Goal: Information Seeking & Learning: Learn about a topic

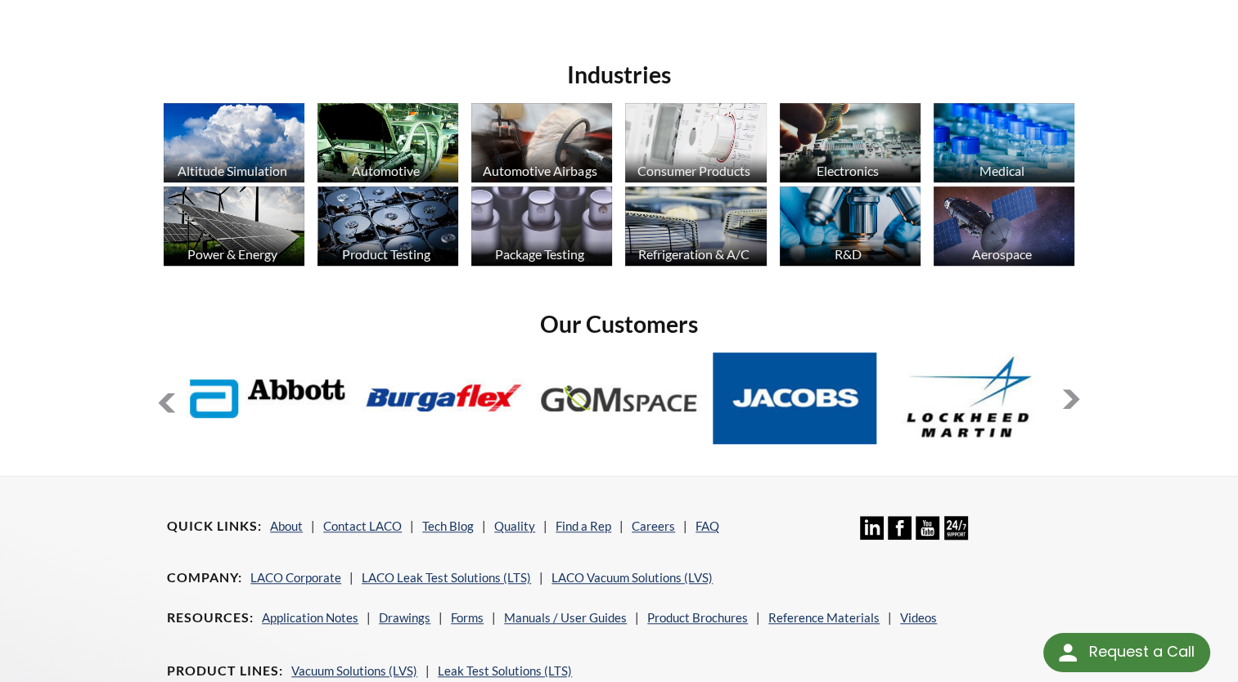
scroll to position [1126, 0]
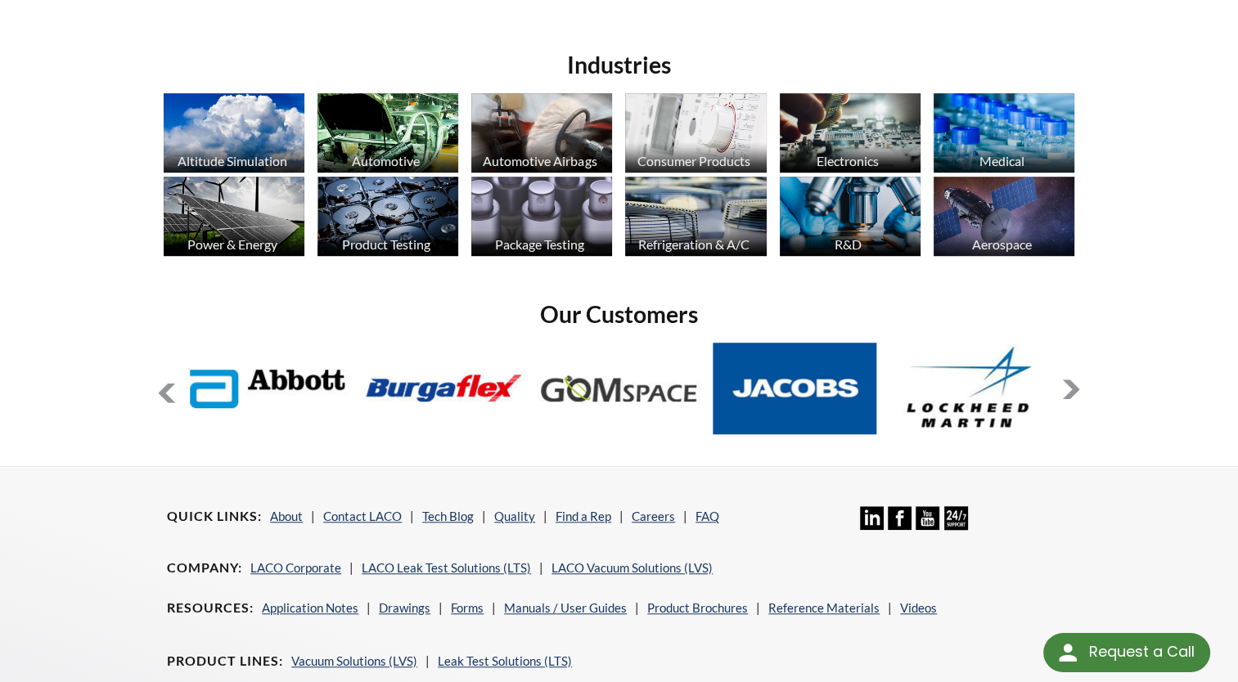
click at [1011, 147] on img at bounding box center [1003, 132] width 141 height 79
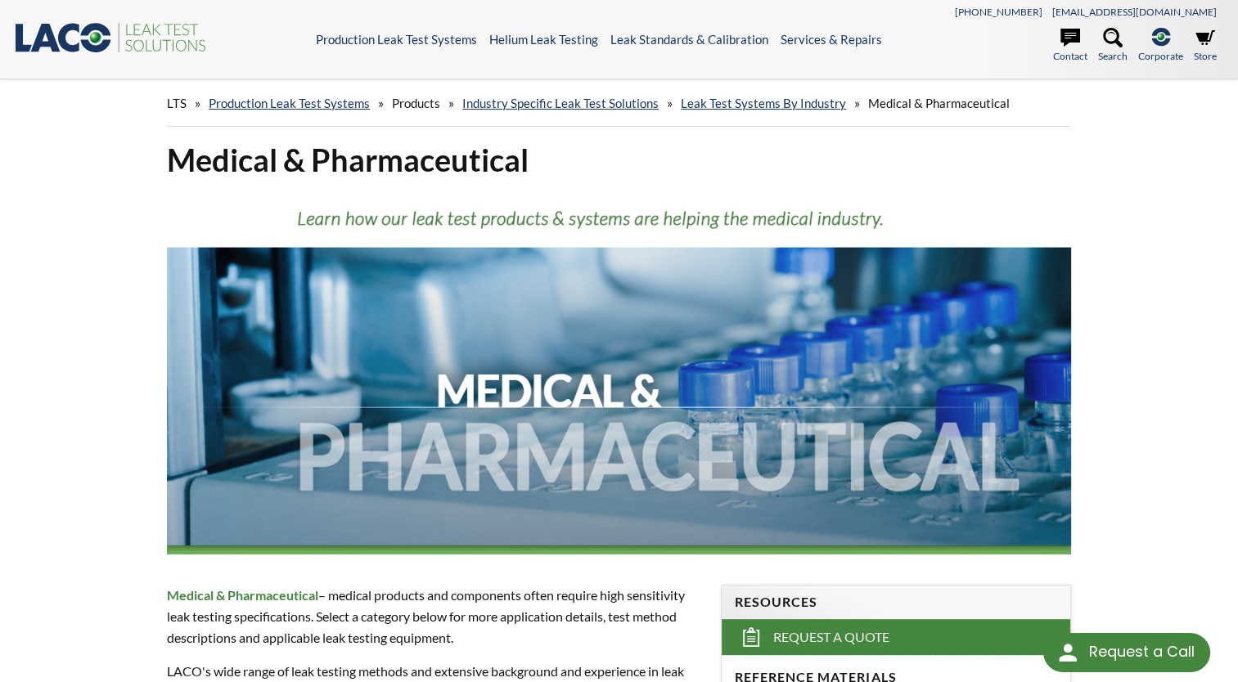
select select "Widget de traduction"
click at [288, 102] on link "Production Leak Test Systems" at bounding box center [289, 103] width 161 height 15
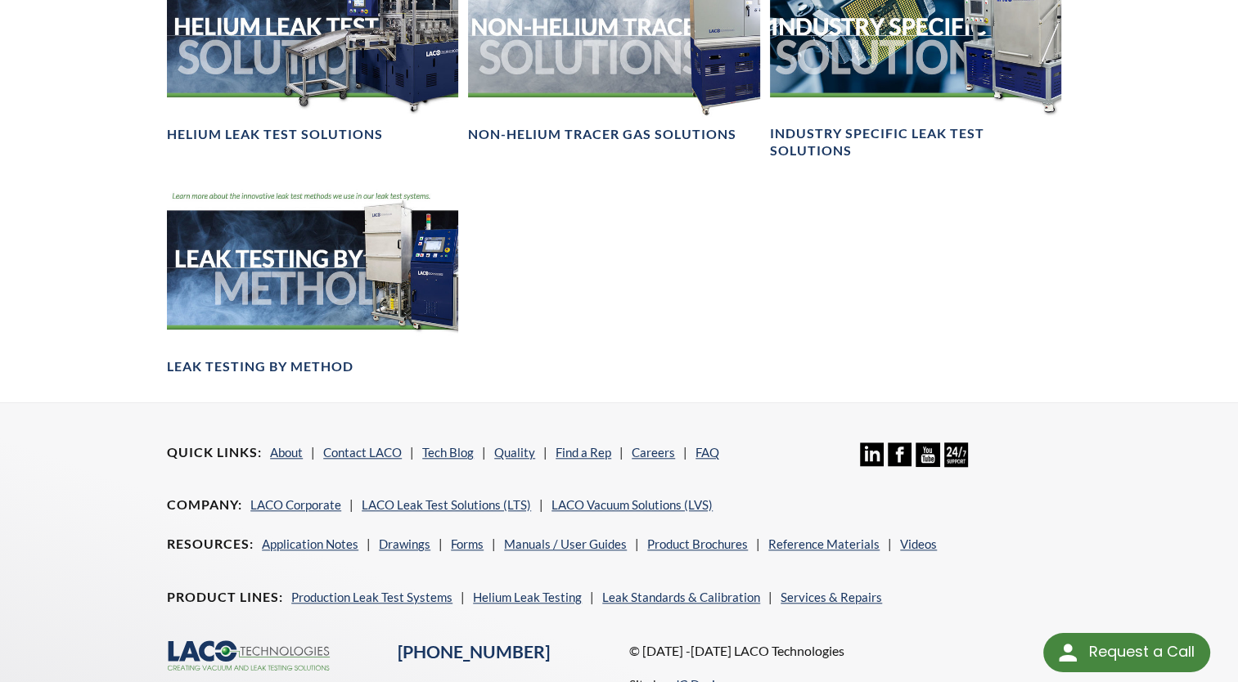
scroll to position [1383, 0]
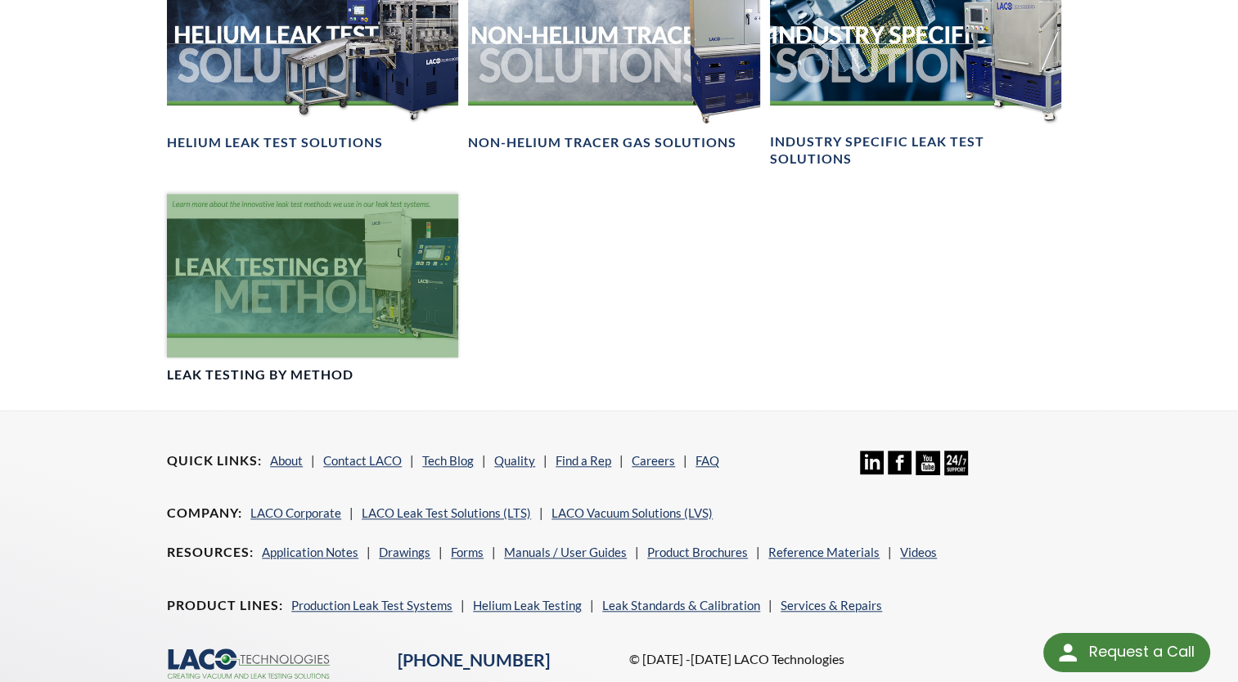
click at [254, 287] on div at bounding box center [312, 276] width 291 height 164
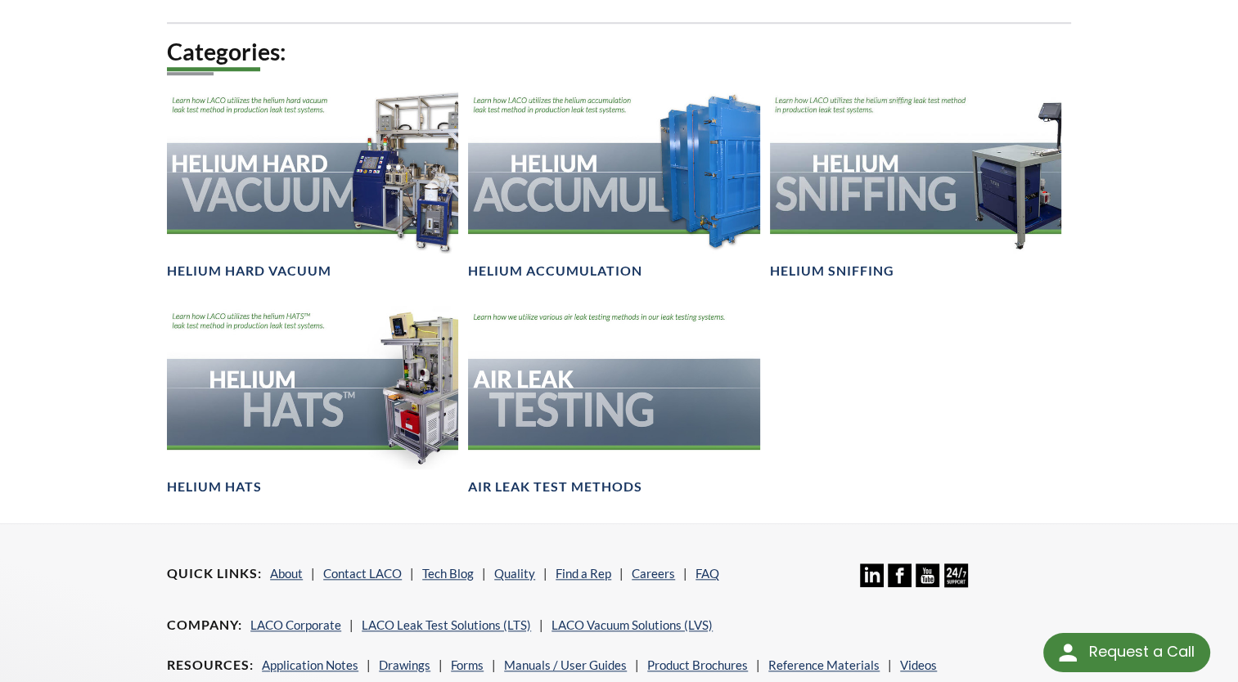
scroll to position [1557, 0]
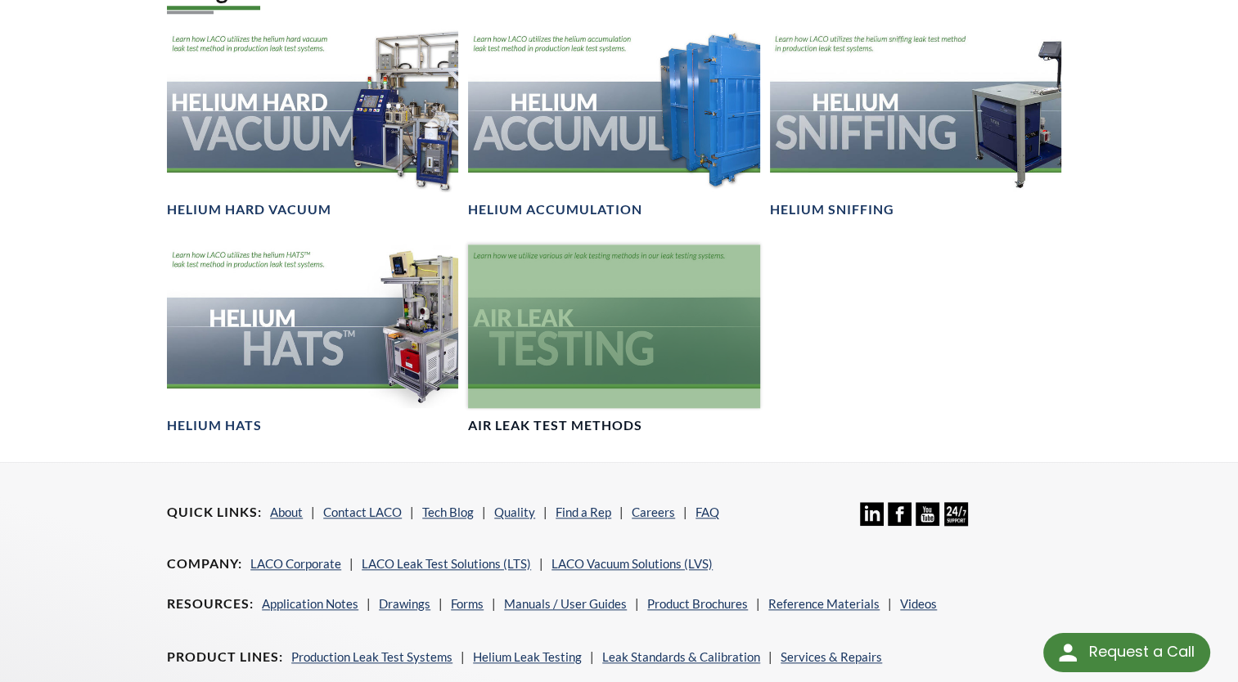
click at [676, 330] on div at bounding box center [613, 327] width 291 height 164
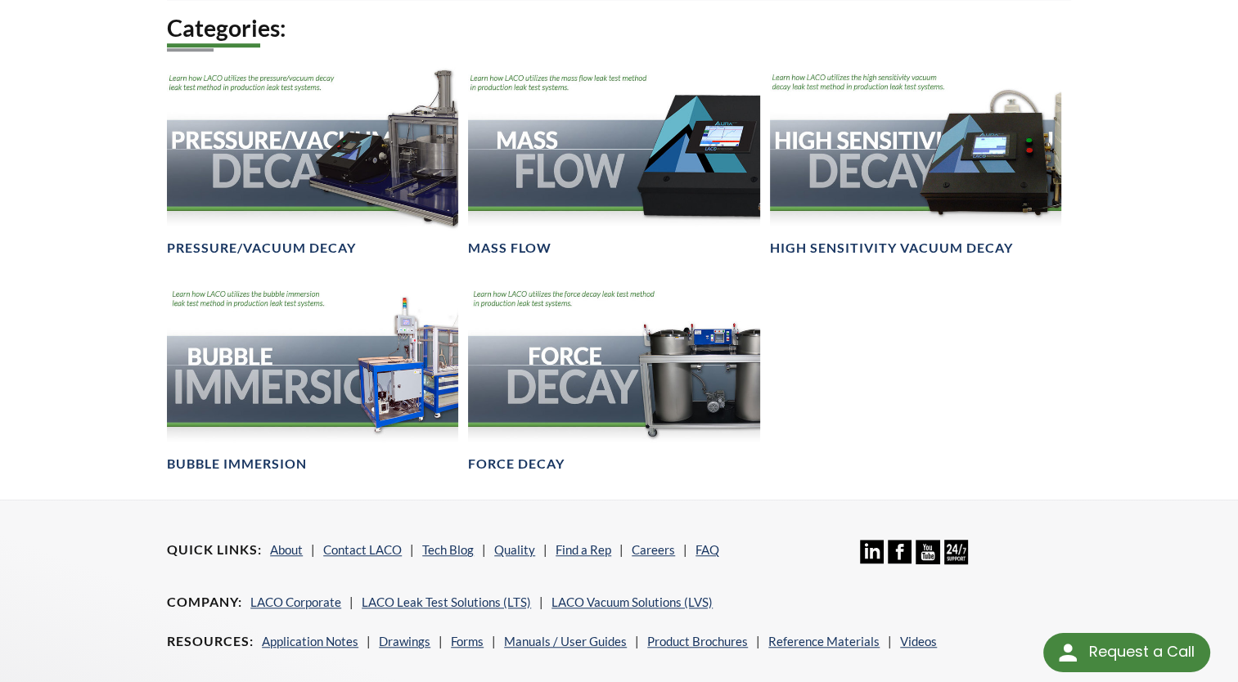
scroll to position [1087, 0]
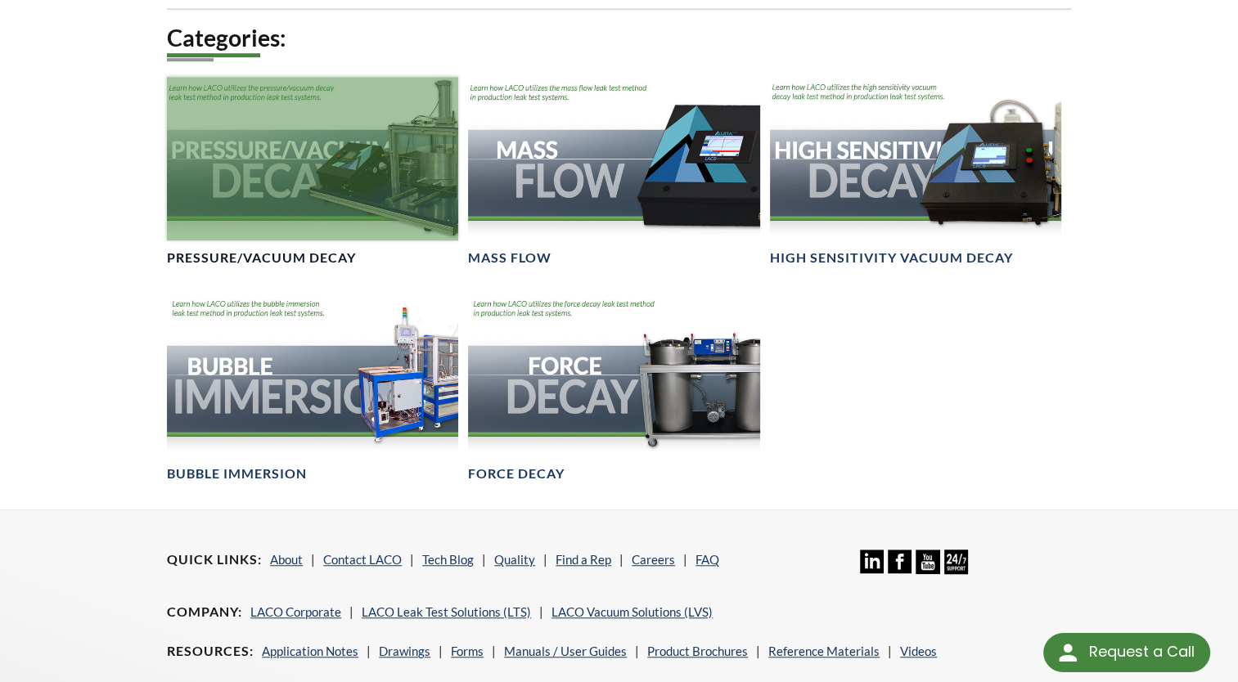
click at [322, 180] on div at bounding box center [312, 159] width 291 height 164
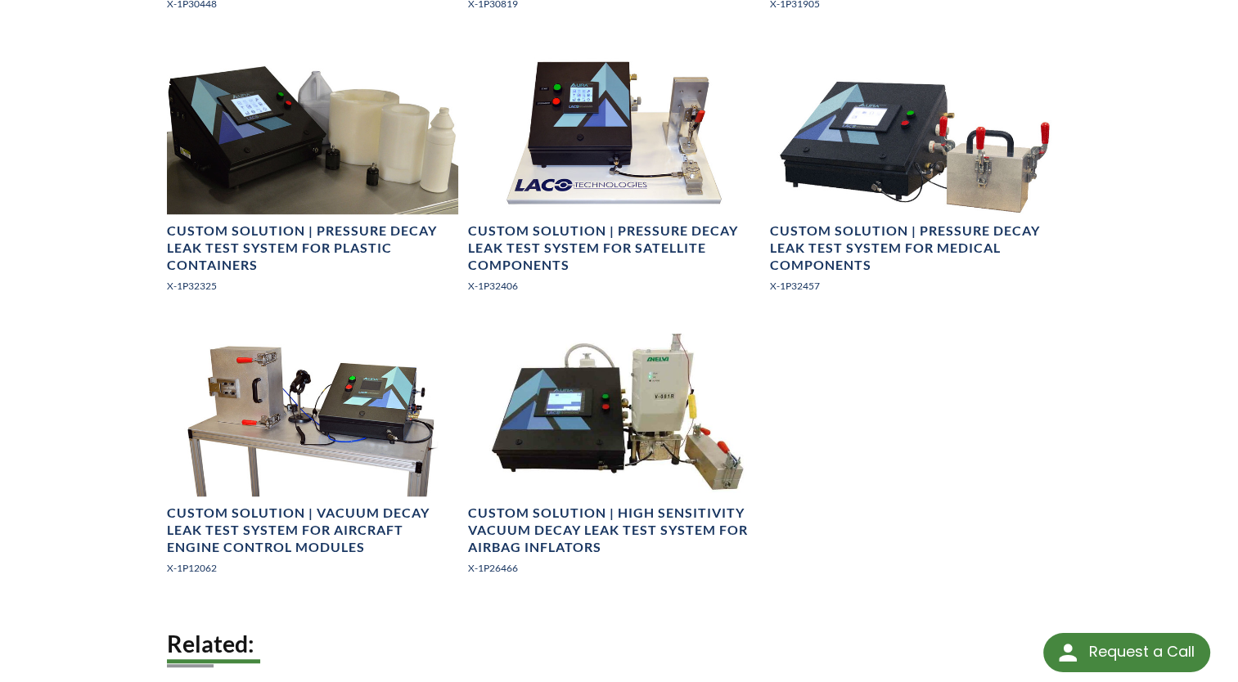
scroll to position [1162, 0]
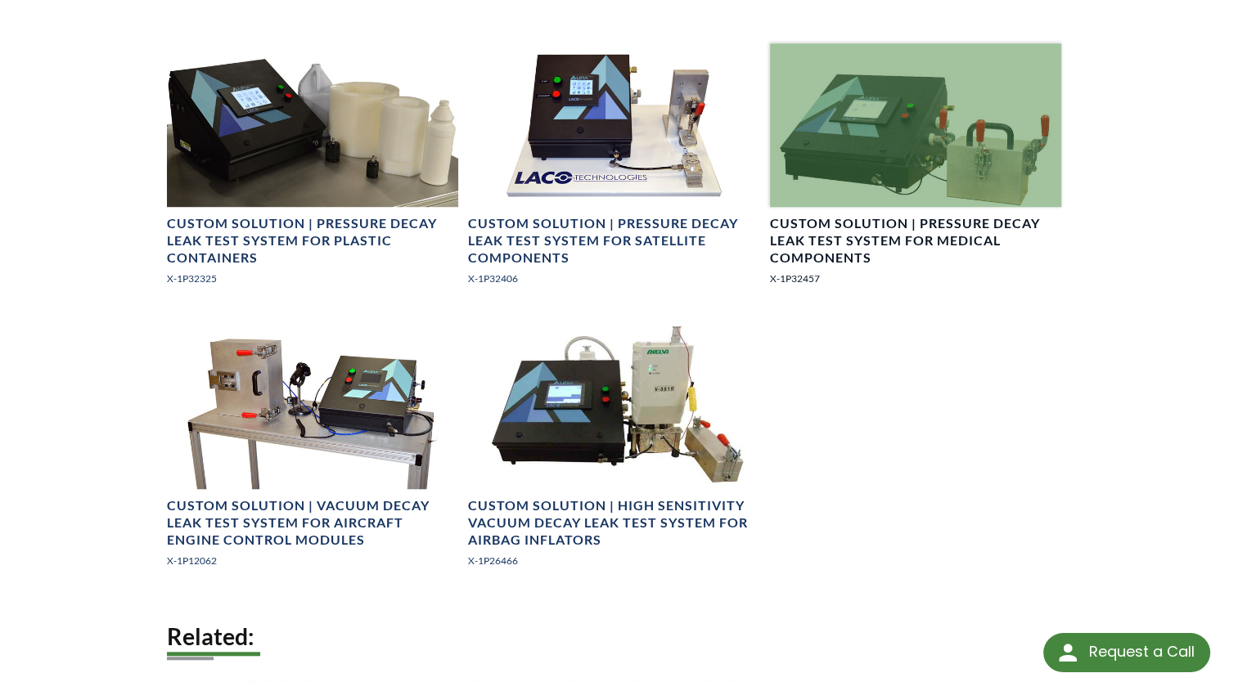
click at [823, 230] on h4 "Custom Solution | Pressure Decay Leak Test System for Medical Components" at bounding box center [915, 240] width 291 height 51
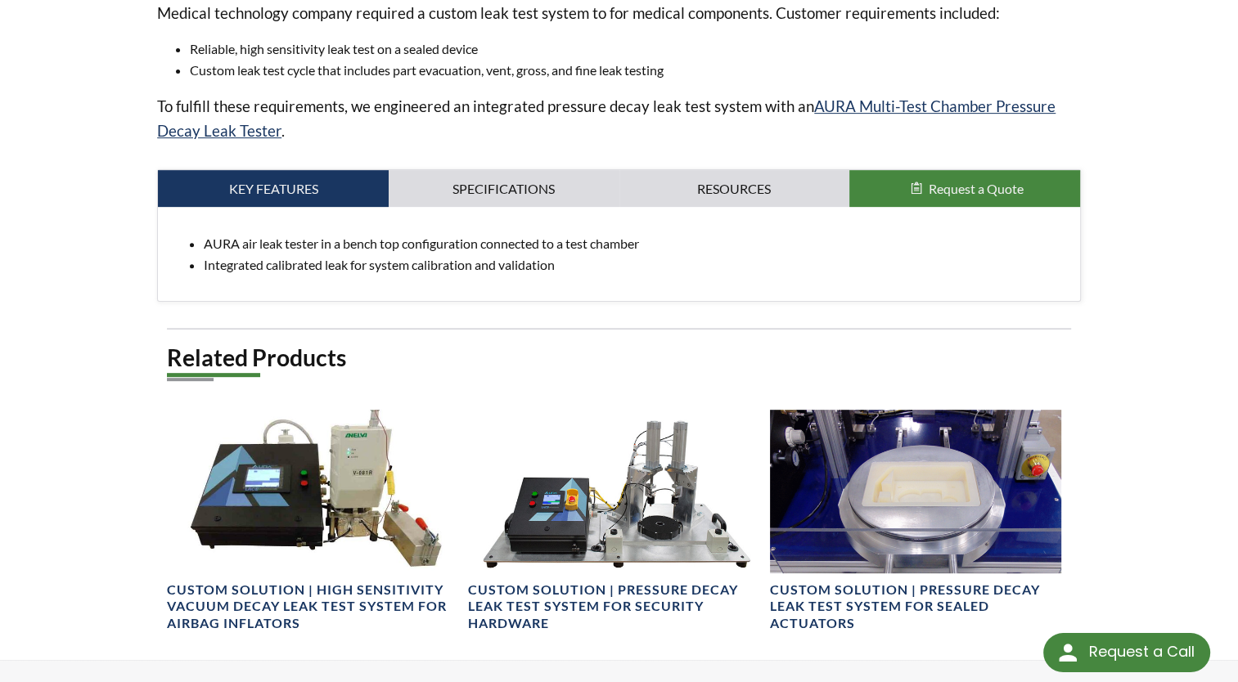
scroll to position [679, 0]
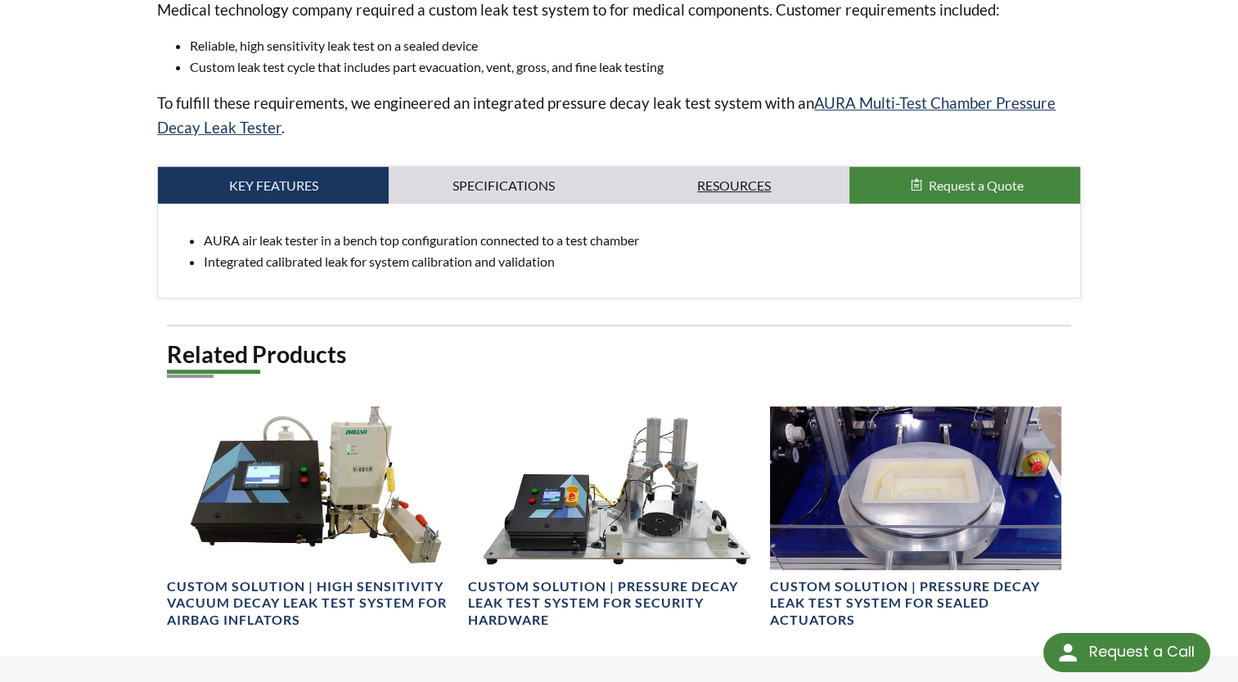
click at [720, 185] on link "Resources" at bounding box center [734, 186] width 231 height 38
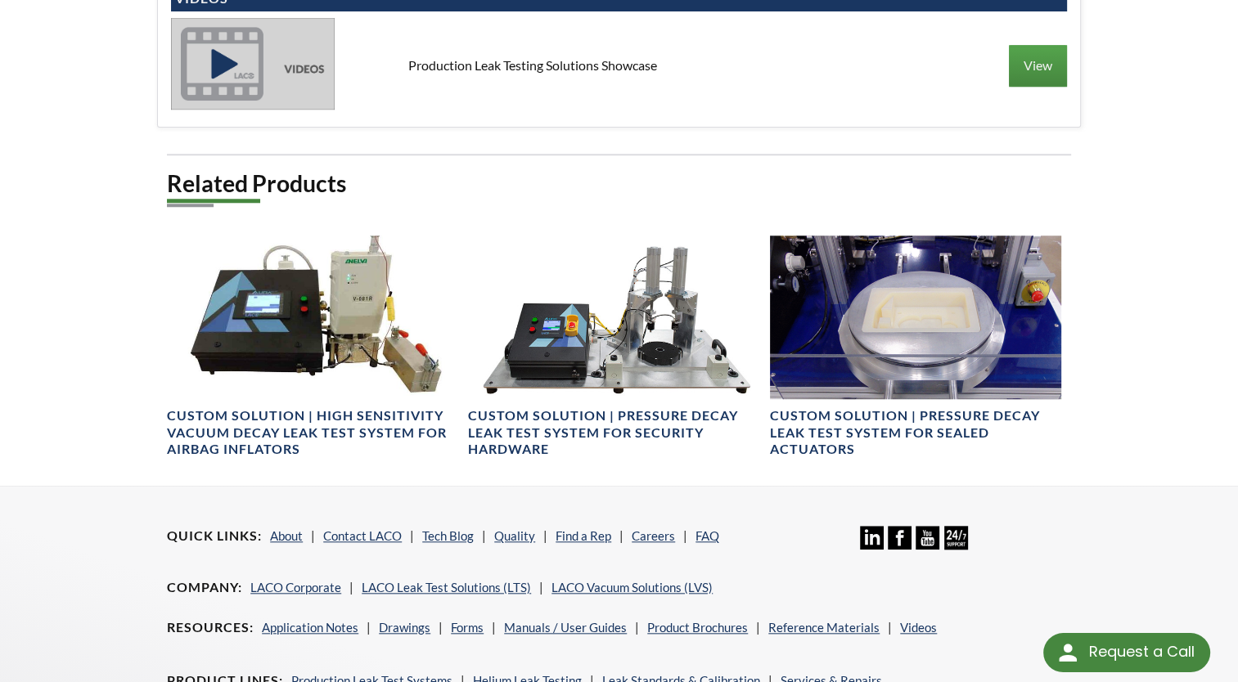
scroll to position [1433, 0]
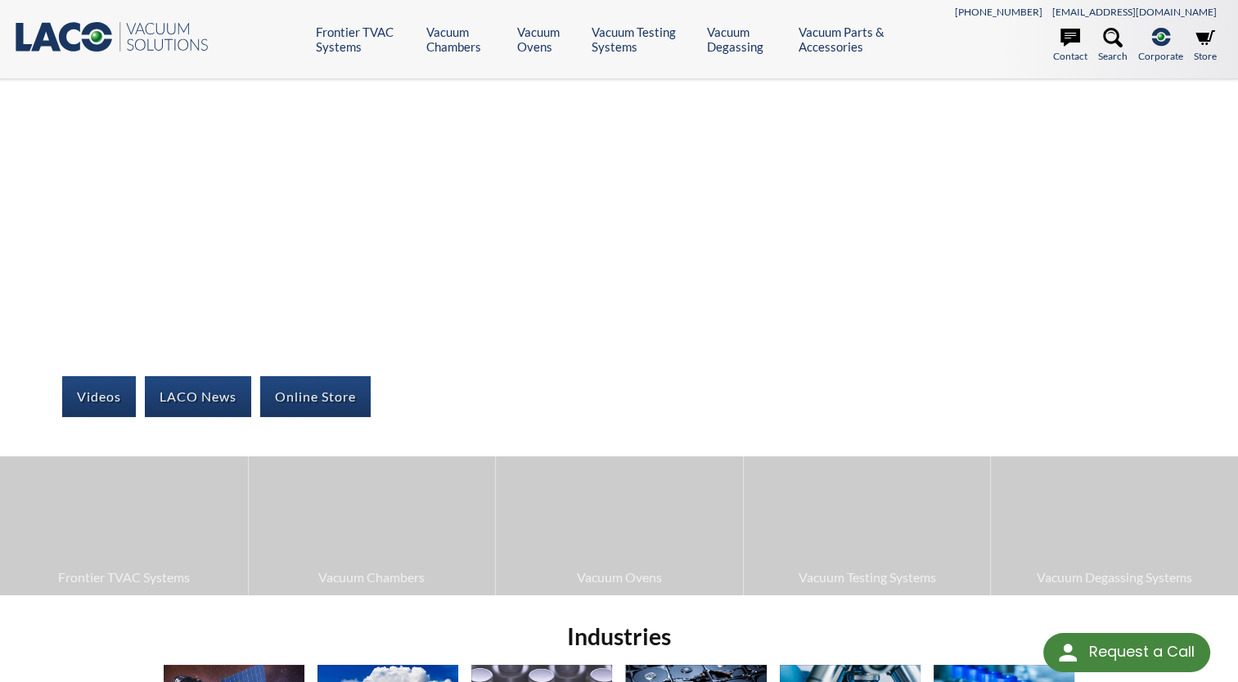
select select "Widget de traduction"
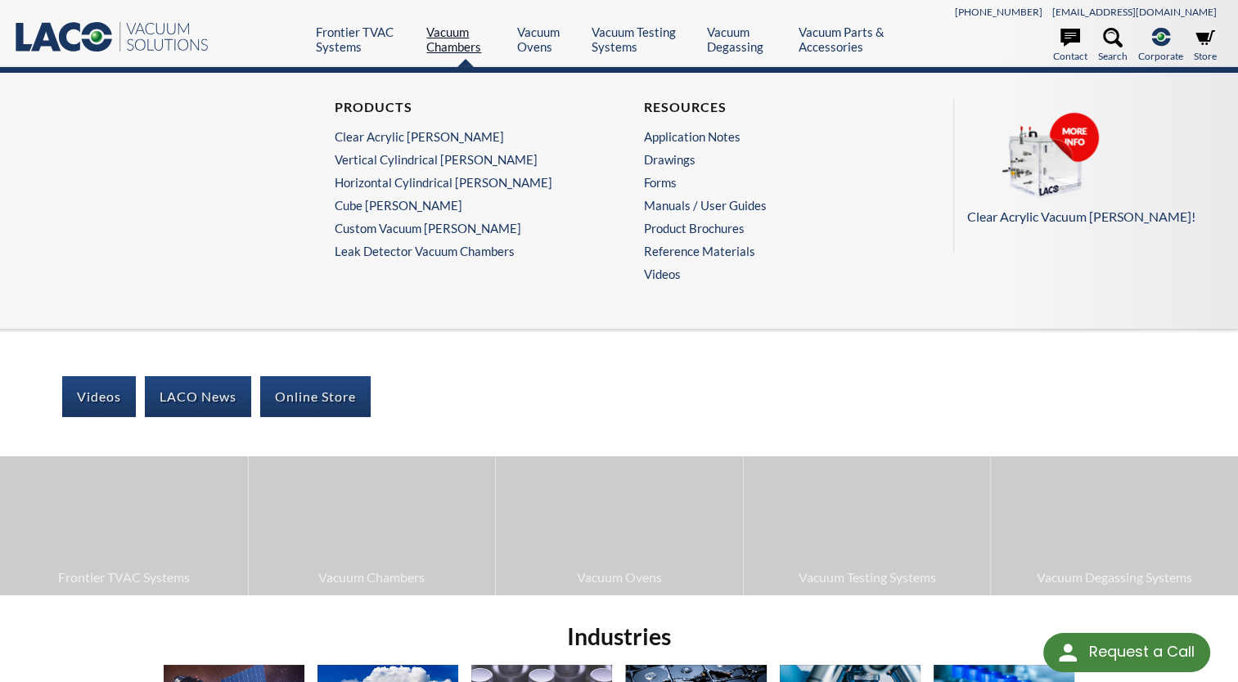
click at [461, 41] on link "Vacuum Chambers" at bounding box center [465, 39] width 78 height 29
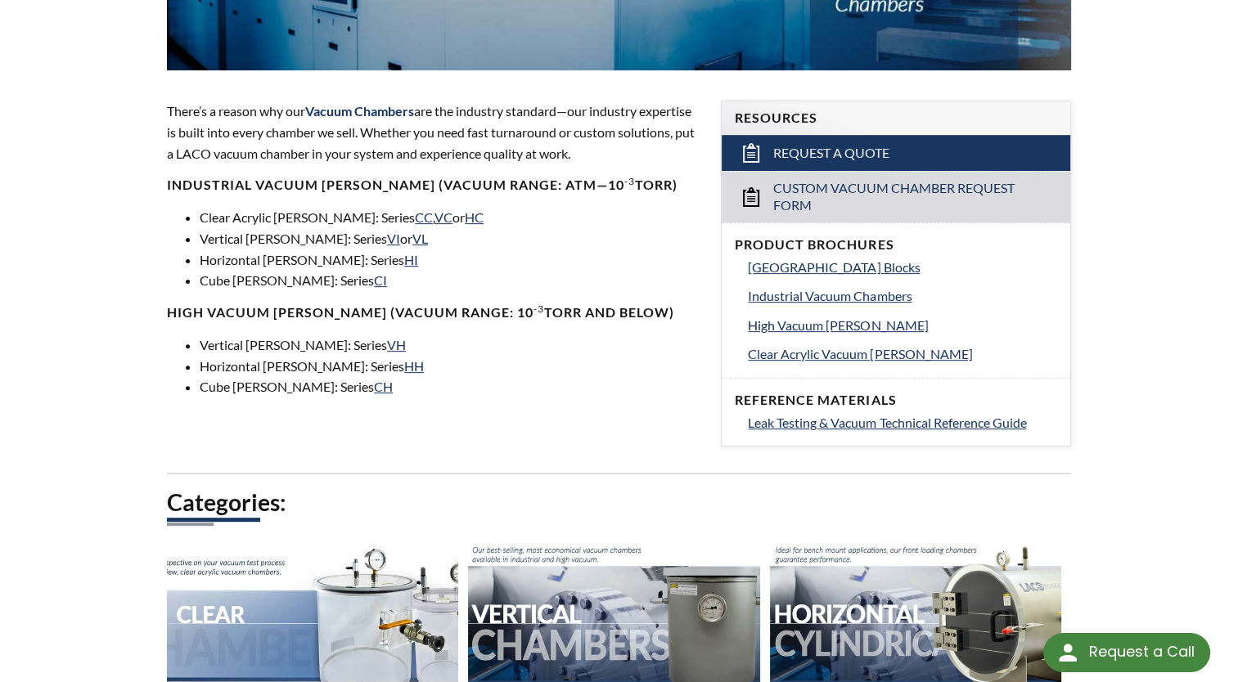
scroll to position [511, 0]
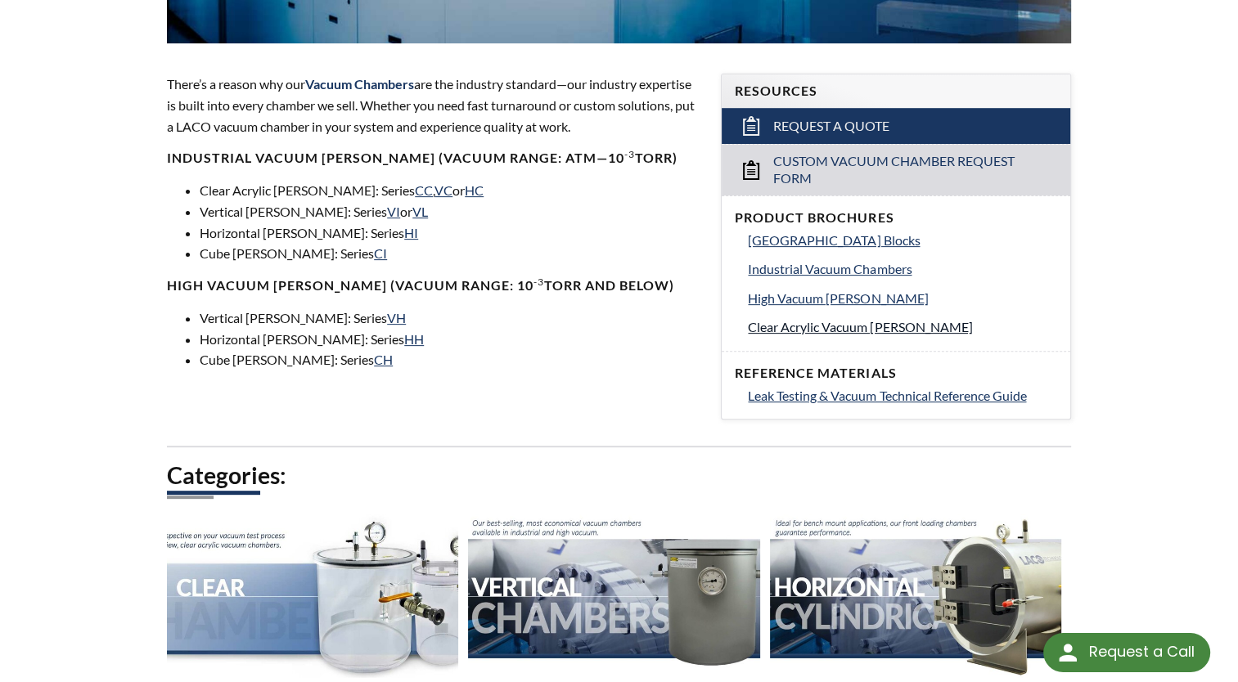
click at [852, 330] on span "Clear Acrylic Vacuum Chambers" at bounding box center [860, 327] width 224 height 16
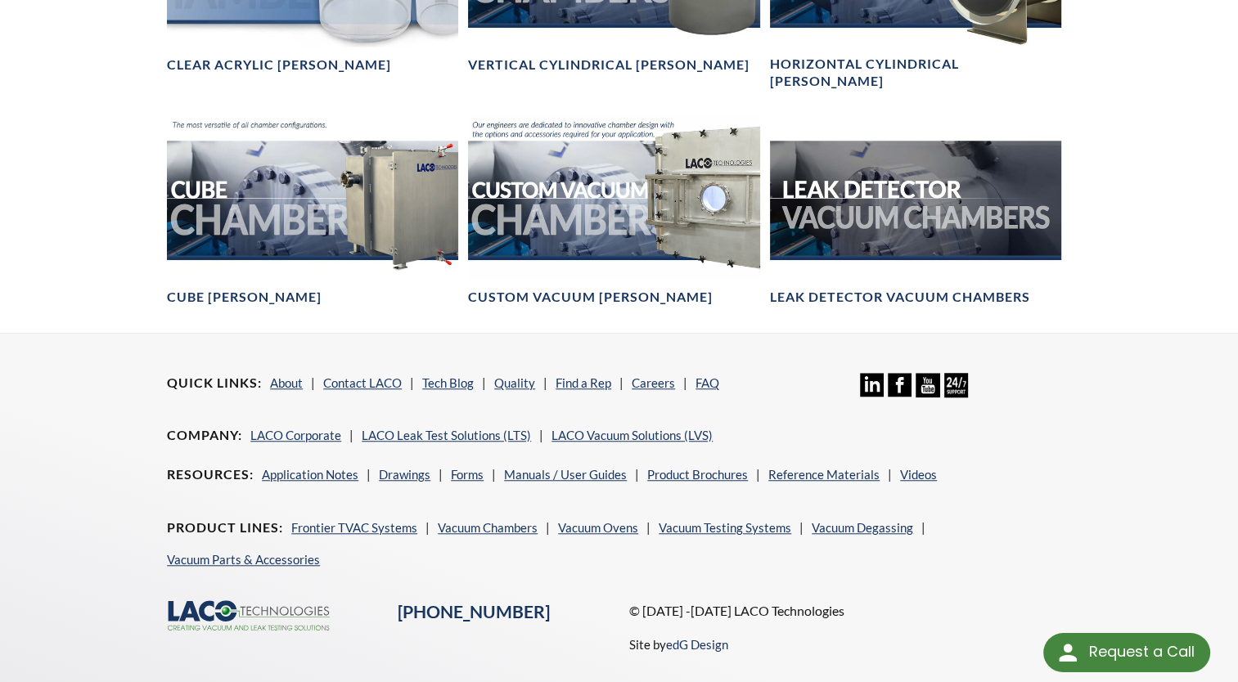
scroll to position [1158, 0]
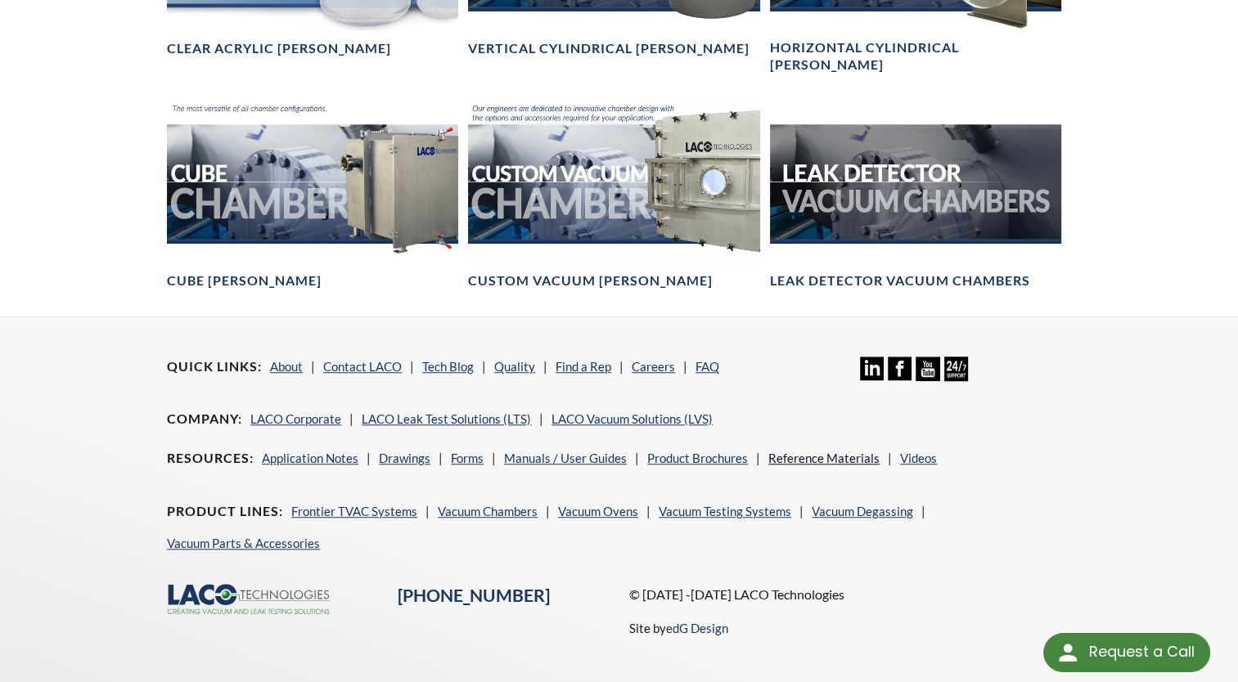
click at [844, 451] on link "Reference Materials" at bounding box center [823, 458] width 111 height 15
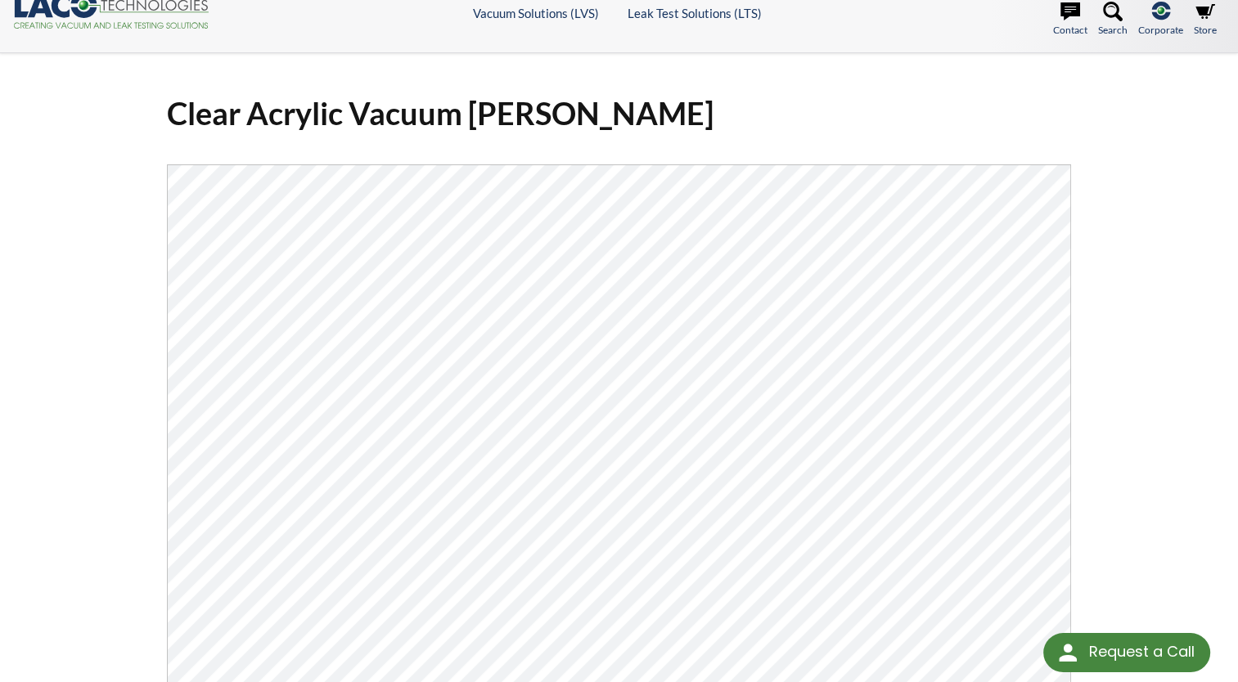
scroll to position [19, 0]
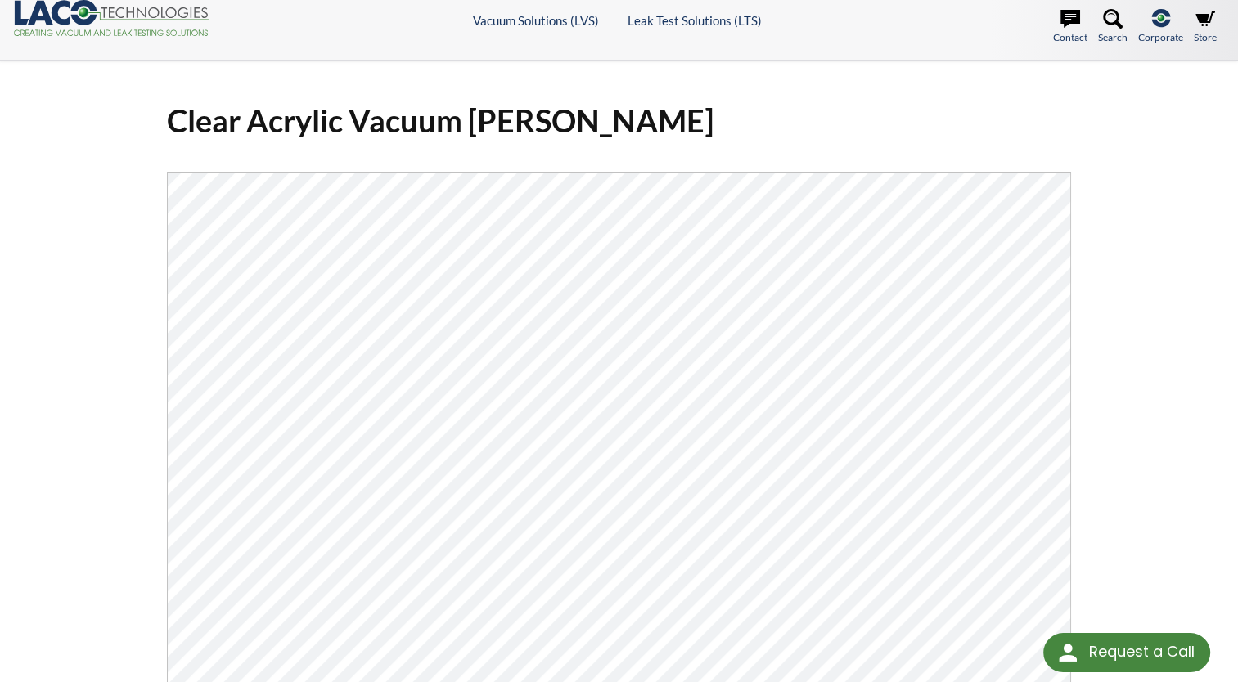
click at [97, 348] on div "Clear Acrylic Vacuum Chambers Click Here To Download" at bounding box center [619, 484] width 1047 height 793
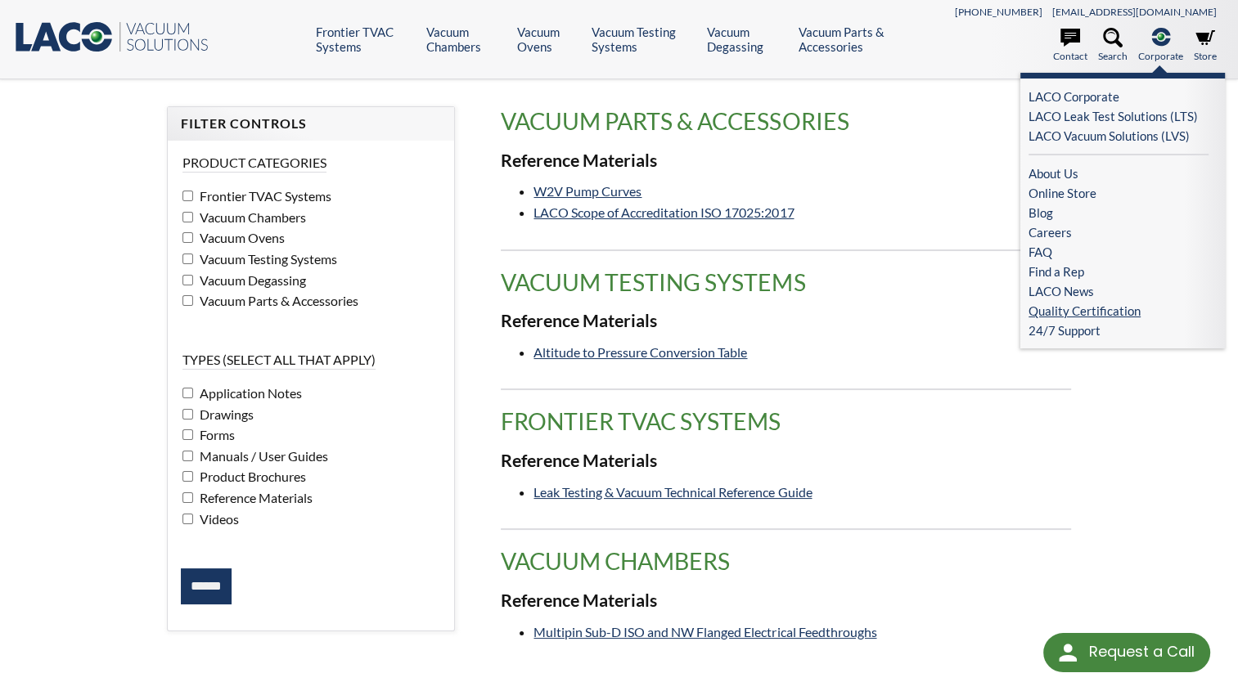
click at [1090, 309] on link "Quality Certification" at bounding box center [1118, 311] width 180 height 20
click at [1150, 136] on link "LACO Vacuum Solutions (LVS)" at bounding box center [1118, 136] width 180 height 20
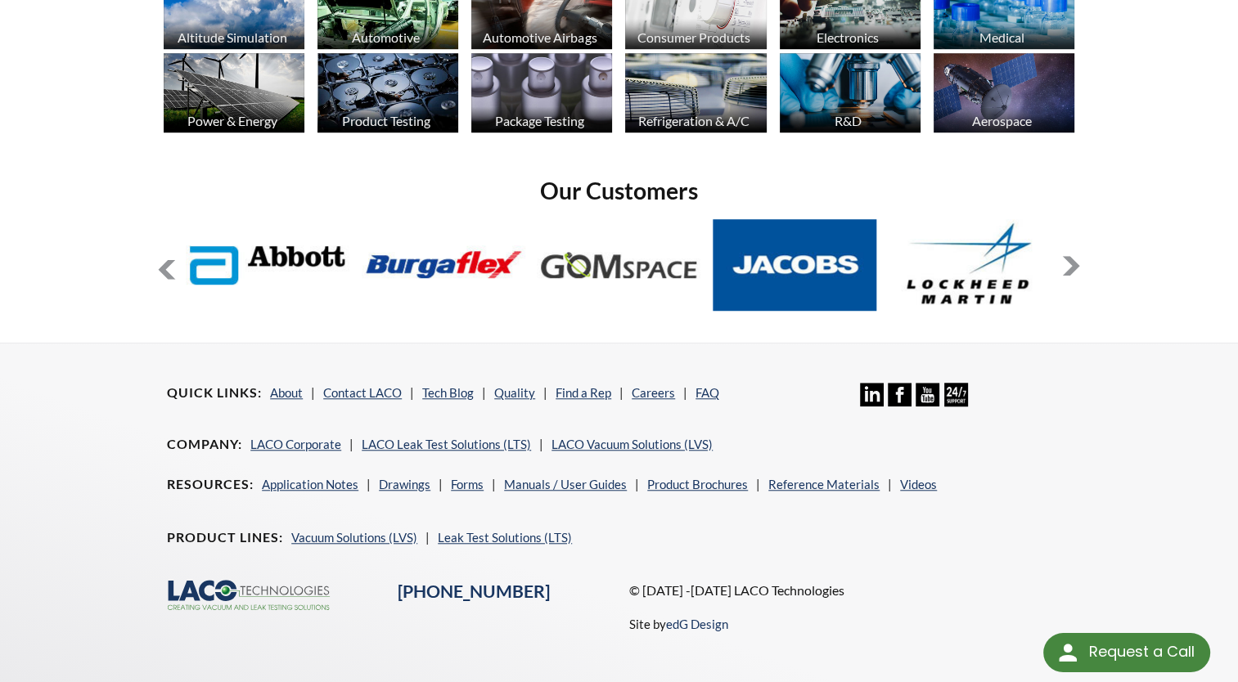
scroll to position [1232, 0]
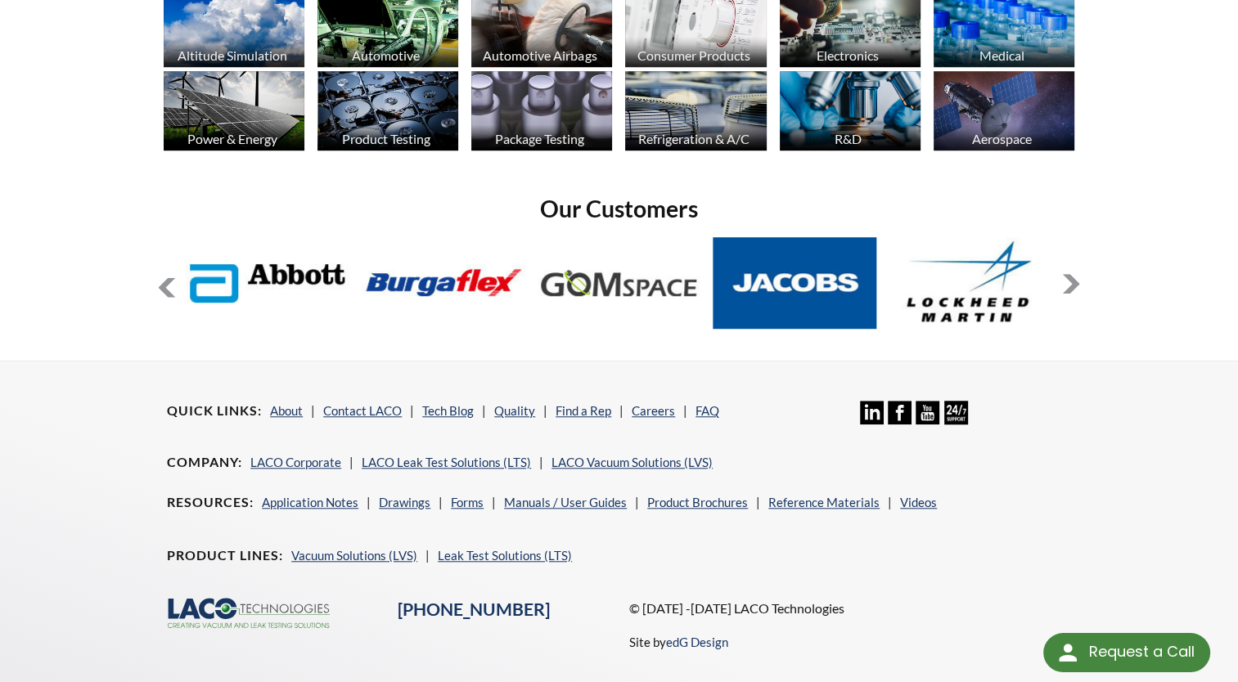
click at [1073, 281] on button at bounding box center [1071, 284] width 20 height 20
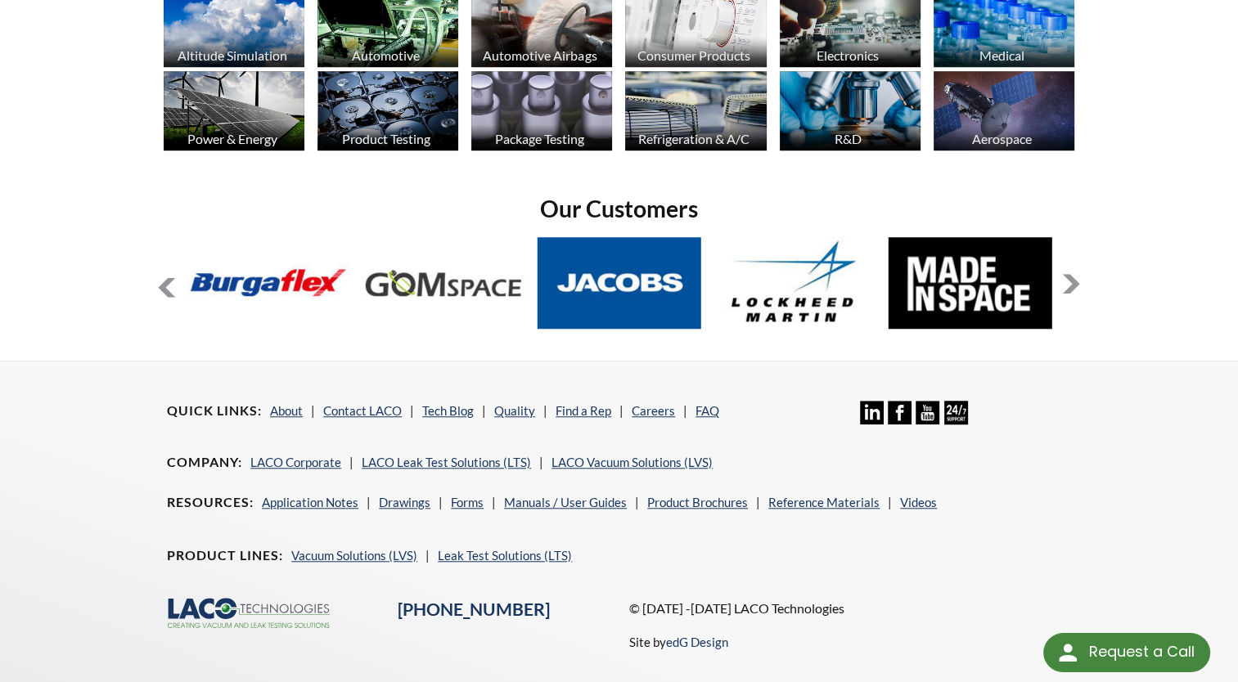
click at [1073, 281] on button at bounding box center [1071, 284] width 20 height 20
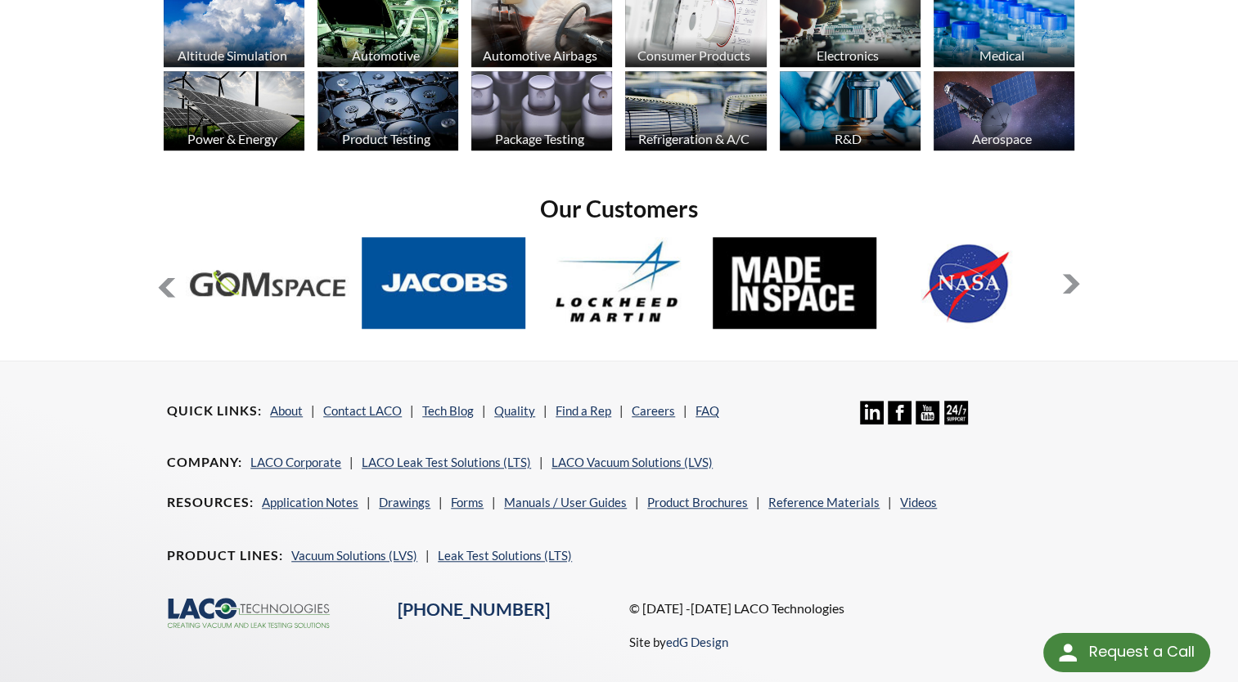
click at [1073, 281] on button at bounding box center [1071, 284] width 20 height 20
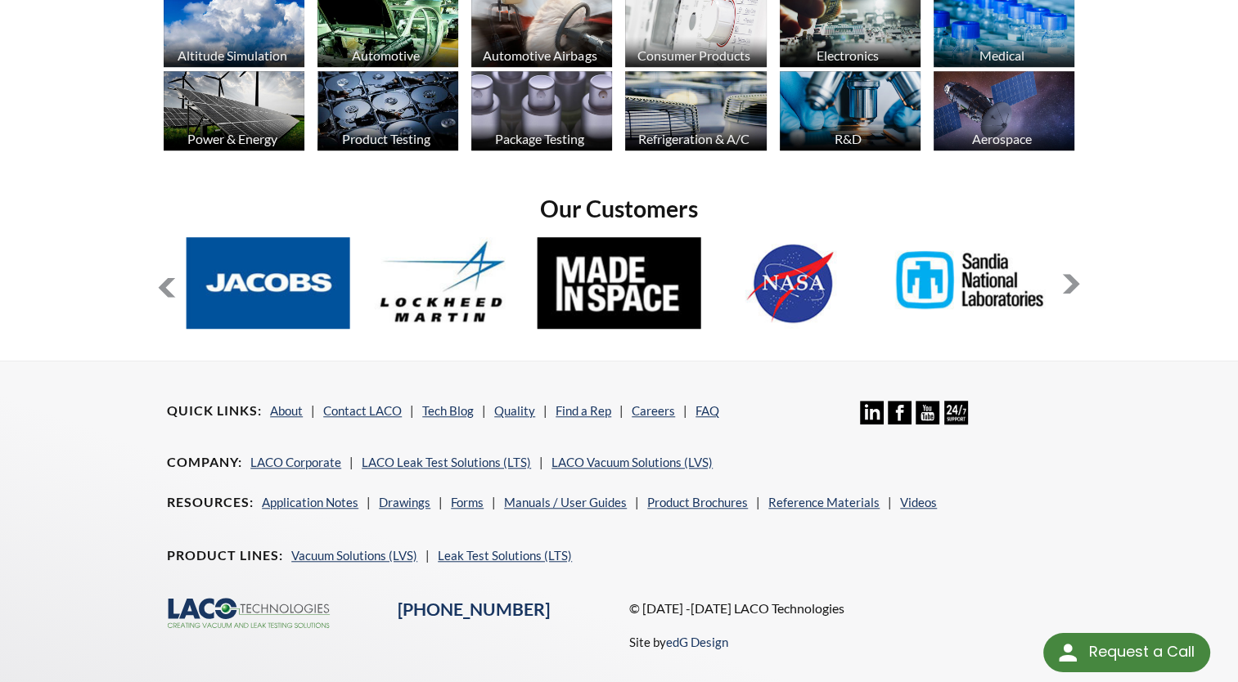
click at [1073, 281] on button at bounding box center [1071, 284] width 20 height 20
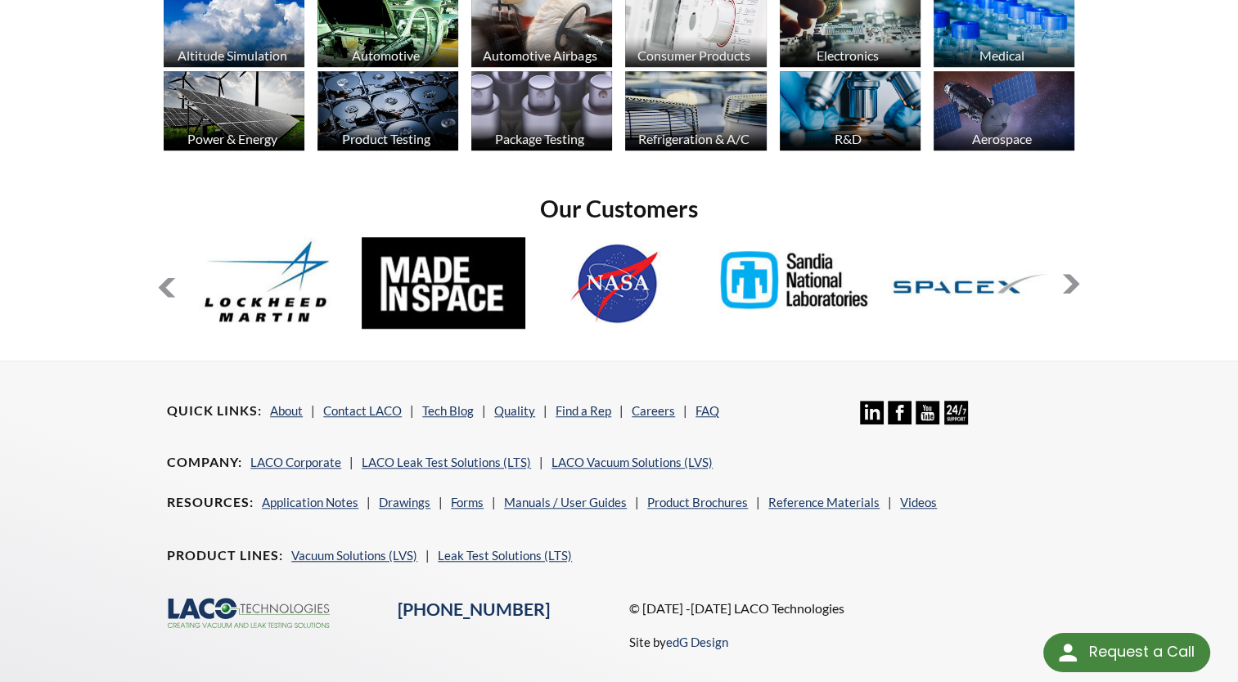
click at [1073, 281] on button at bounding box center [1071, 284] width 20 height 20
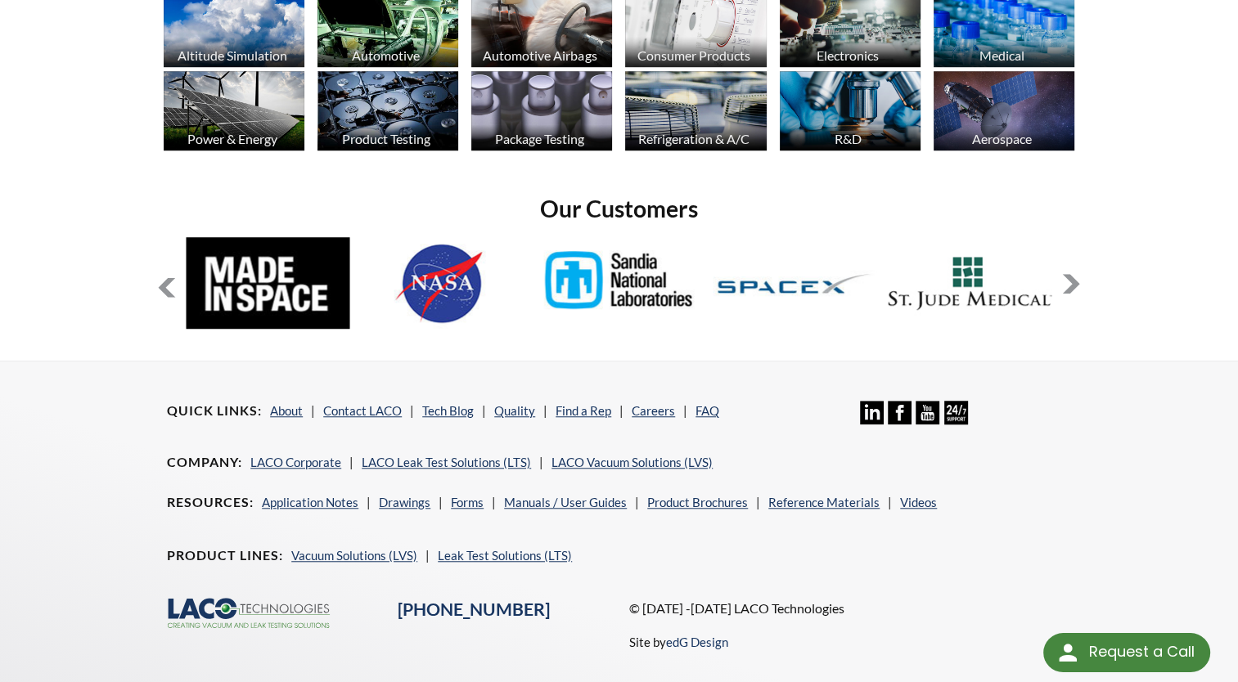
click at [1073, 281] on button at bounding box center [1071, 284] width 20 height 20
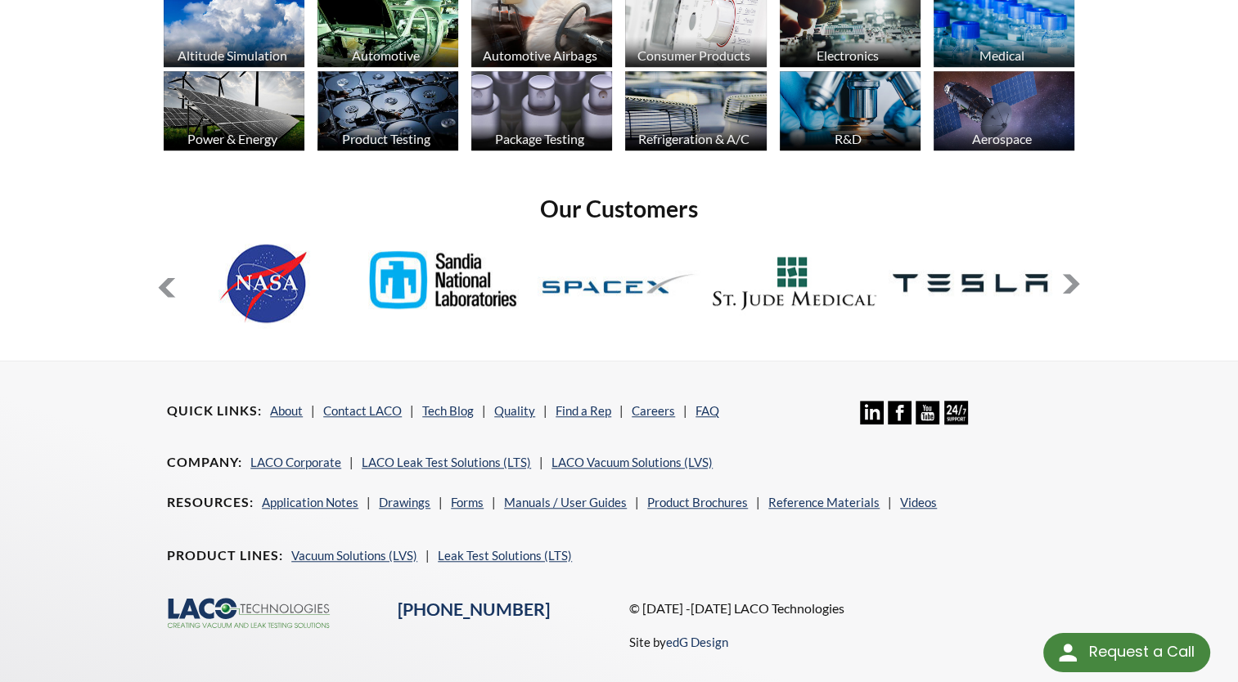
click at [1073, 281] on button at bounding box center [1071, 284] width 20 height 20
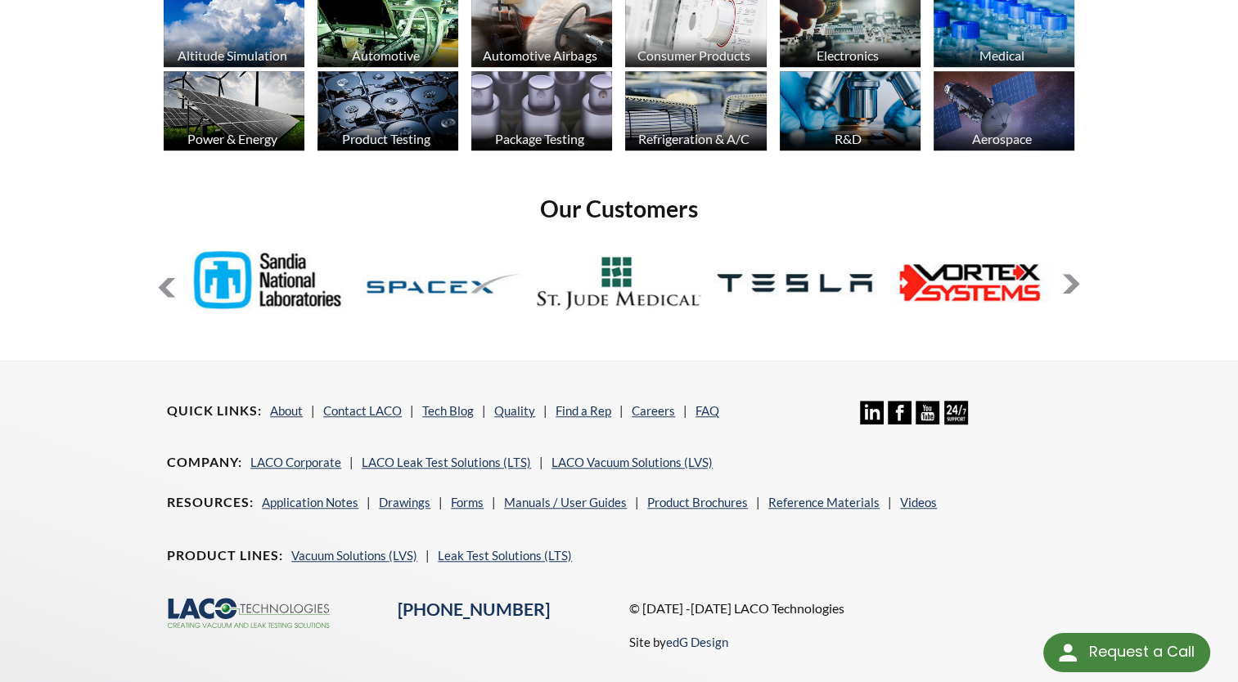
click at [1073, 281] on button at bounding box center [1071, 284] width 20 height 20
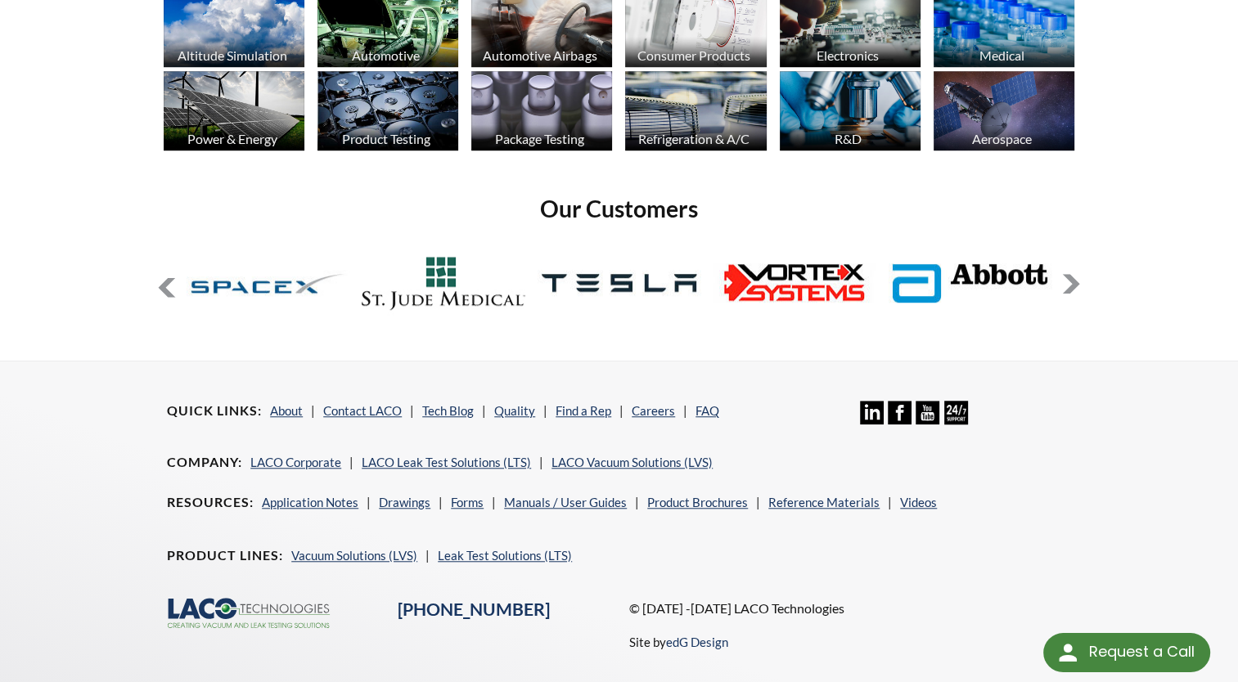
click at [1073, 281] on button at bounding box center [1071, 284] width 20 height 20
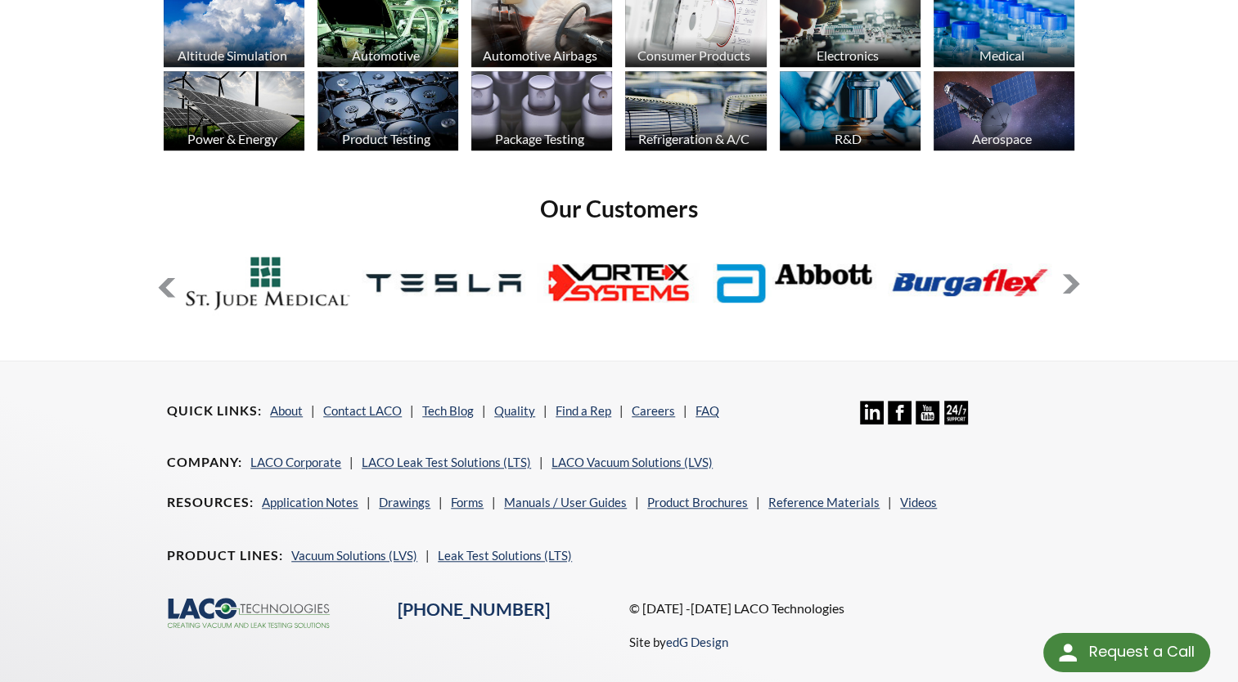
click at [1073, 281] on button at bounding box center [1071, 284] width 20 height 20
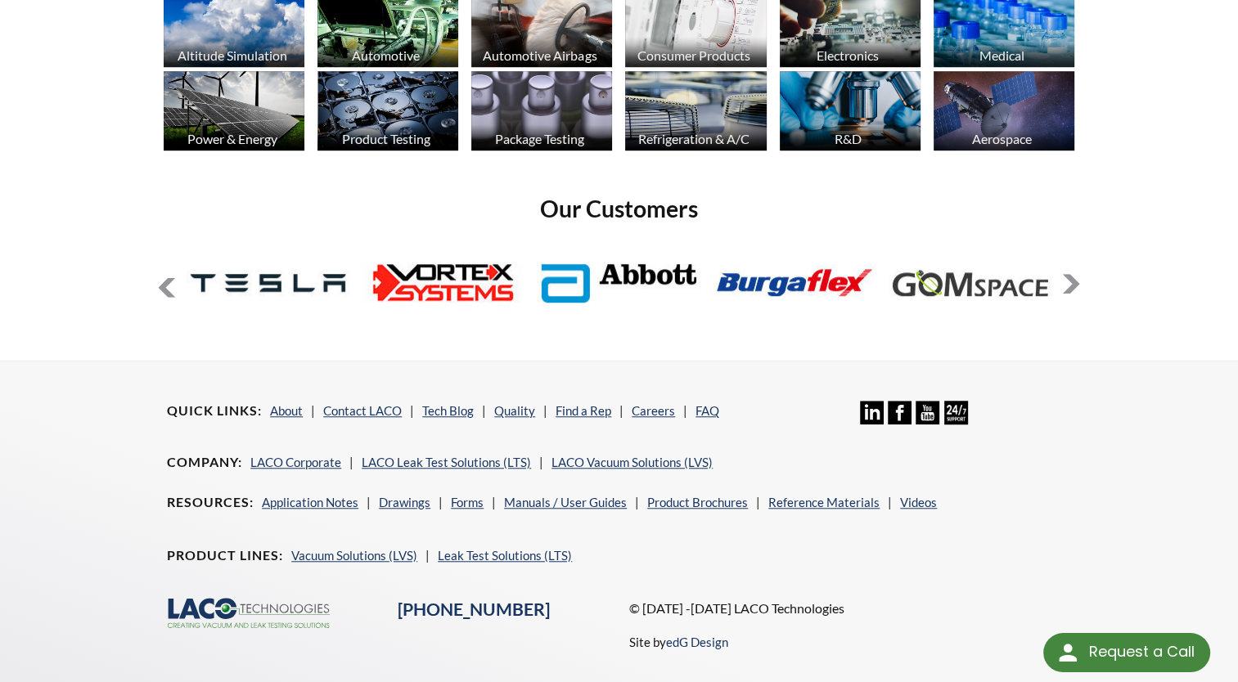
click at [1073, 281] on button at bounding box center [1071, 284] width 20 height 20
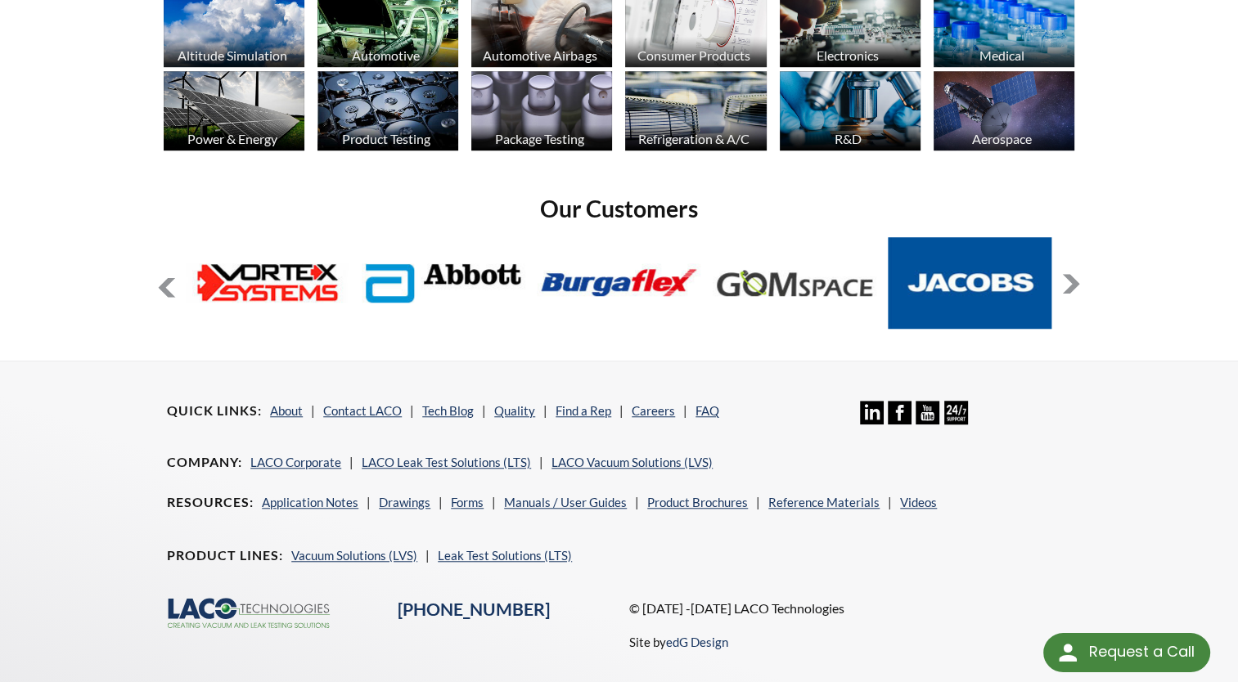
click at [1073, 281] on button at bounding box center [1071, 284] width 20 height 20
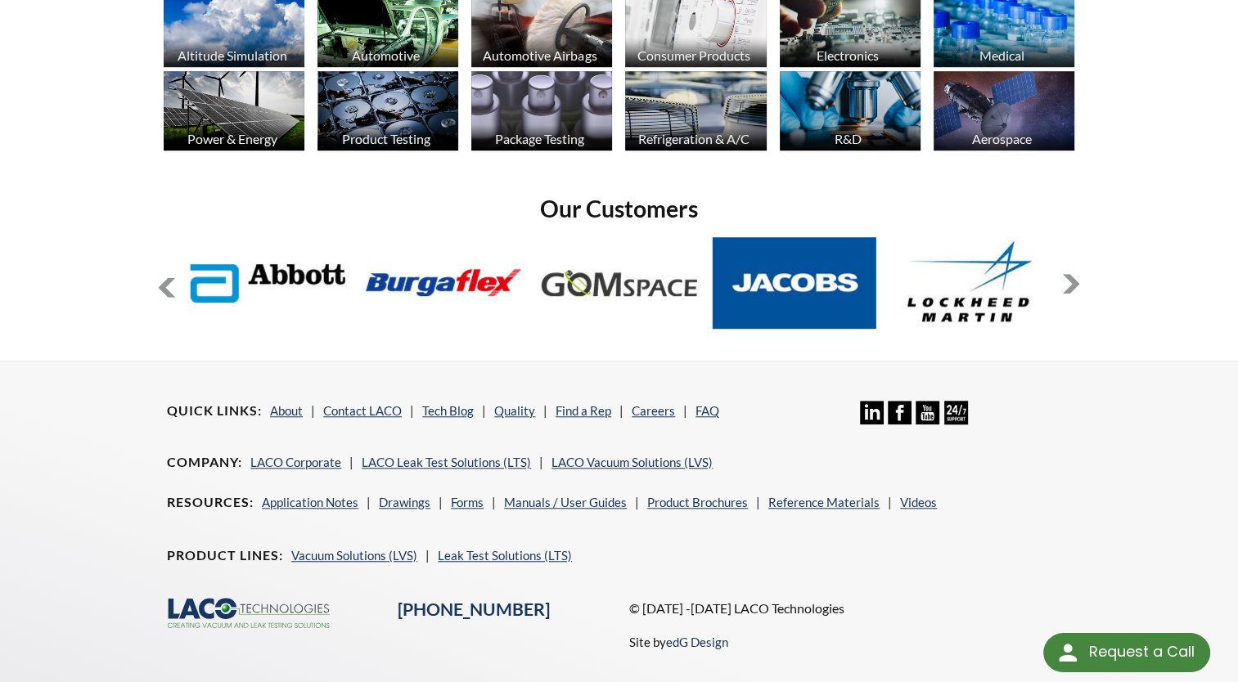
click at [1073, 281] on button at bounding box center [1071, 284] width 20 height 20
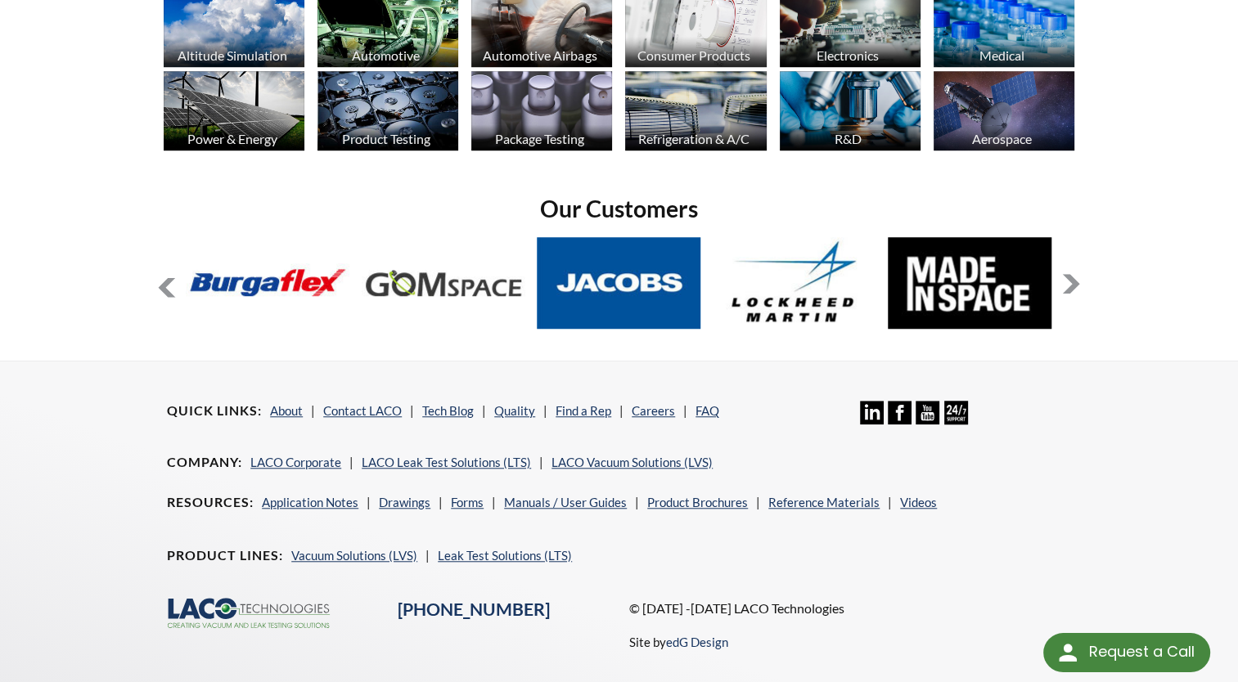
click at [1073, 281] on button at bounding box center [1071, 284] width 20 height 20
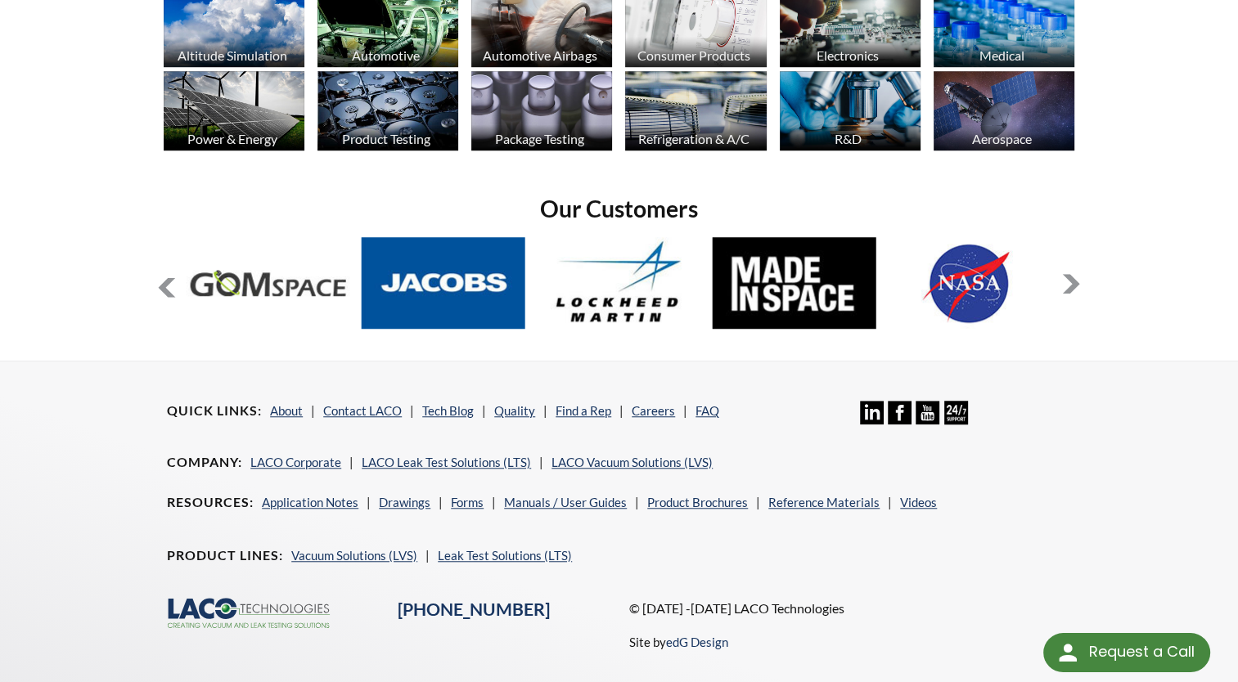
click at [1073, 281] on button at bounding box center [1071, 284] width 20 height 20
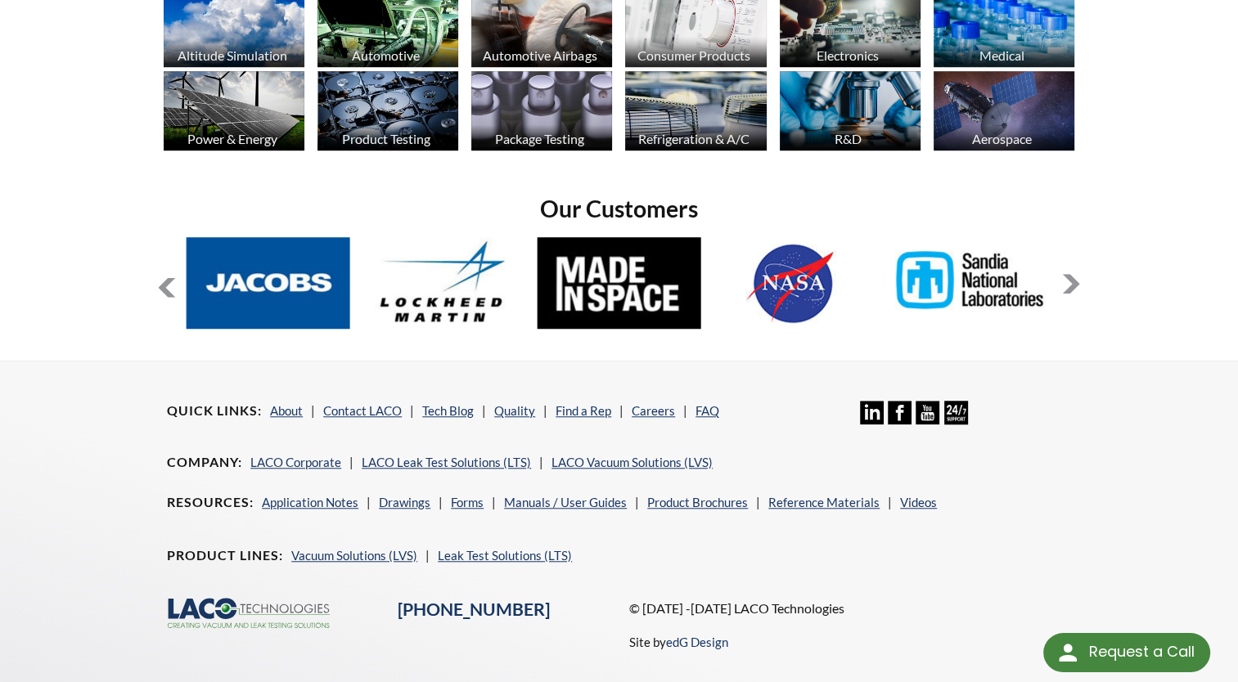
click at [1073, 281] on button at bounding box center [1071, 284] width 20 height 20
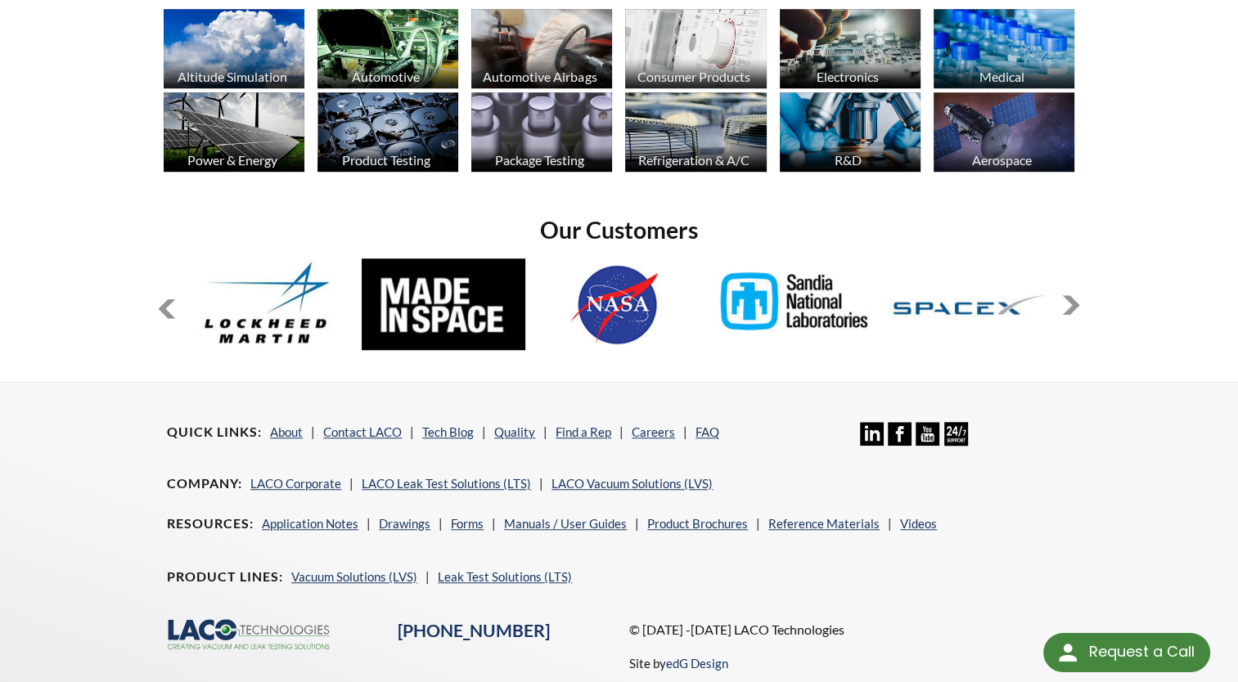
scroll to position [1283, 0]
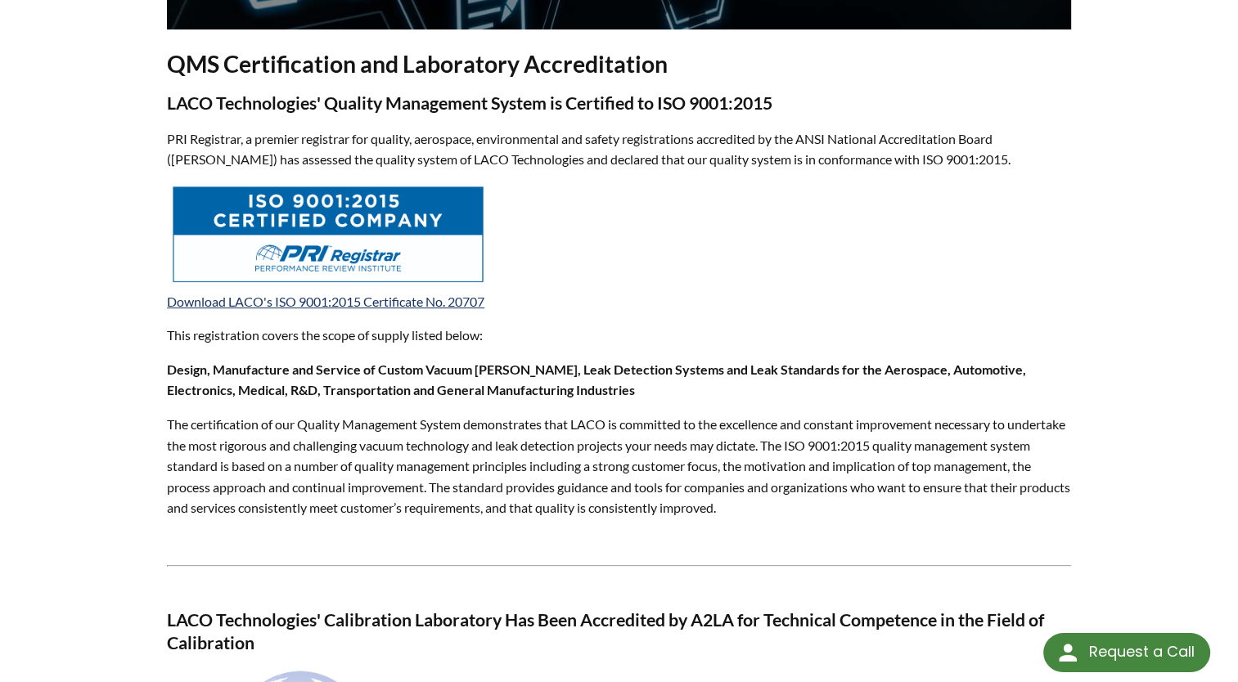
scroll to position [411, 0]
